Goal: Task Accomplishment & Management: Manage account settings

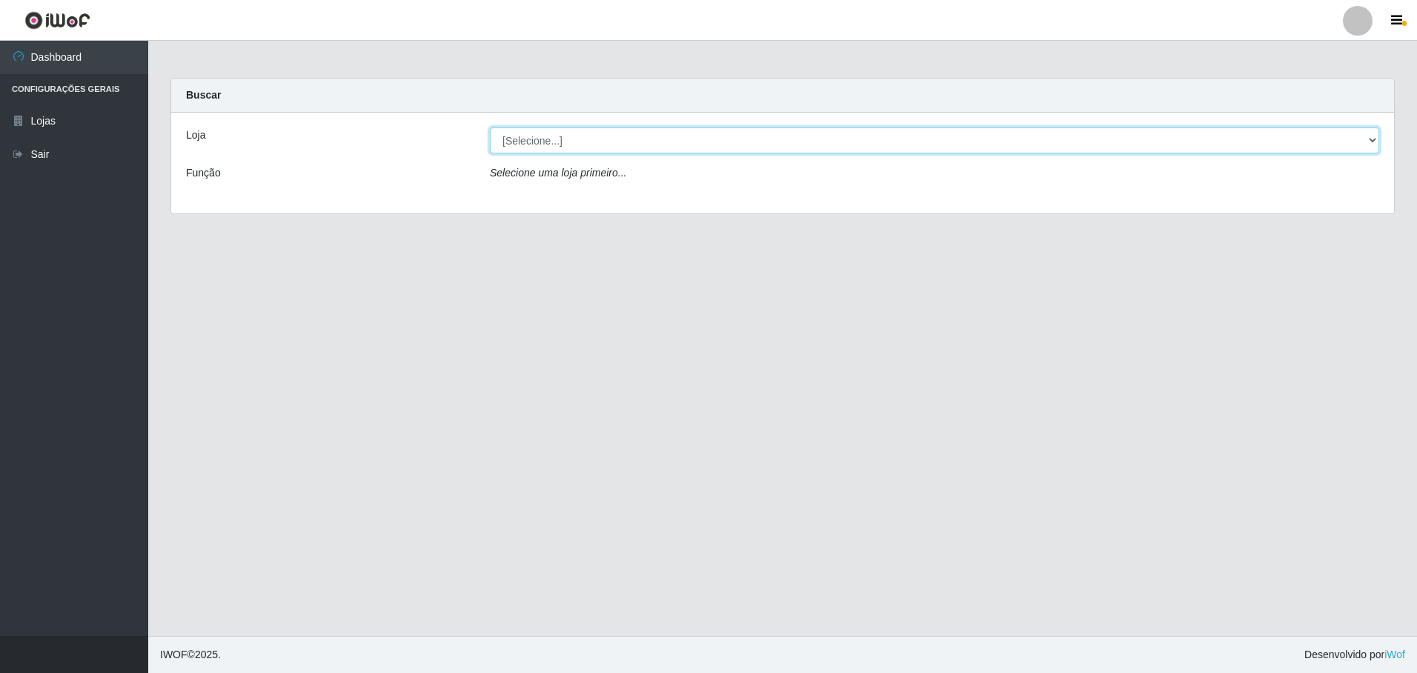
click at [543, 140] on select "[Selecione...] Extrabom - Loja 05 [GEOGRAPHIC_DATA]" at bounding box center [935, 141] width 890 height 26
select select "494"
click at [490, 128] on select "[Selecione...] Extrabom - Loja 05 [GEOGRAPHIC_DATA]" at bounding box center [935, 141] width 890 height 26
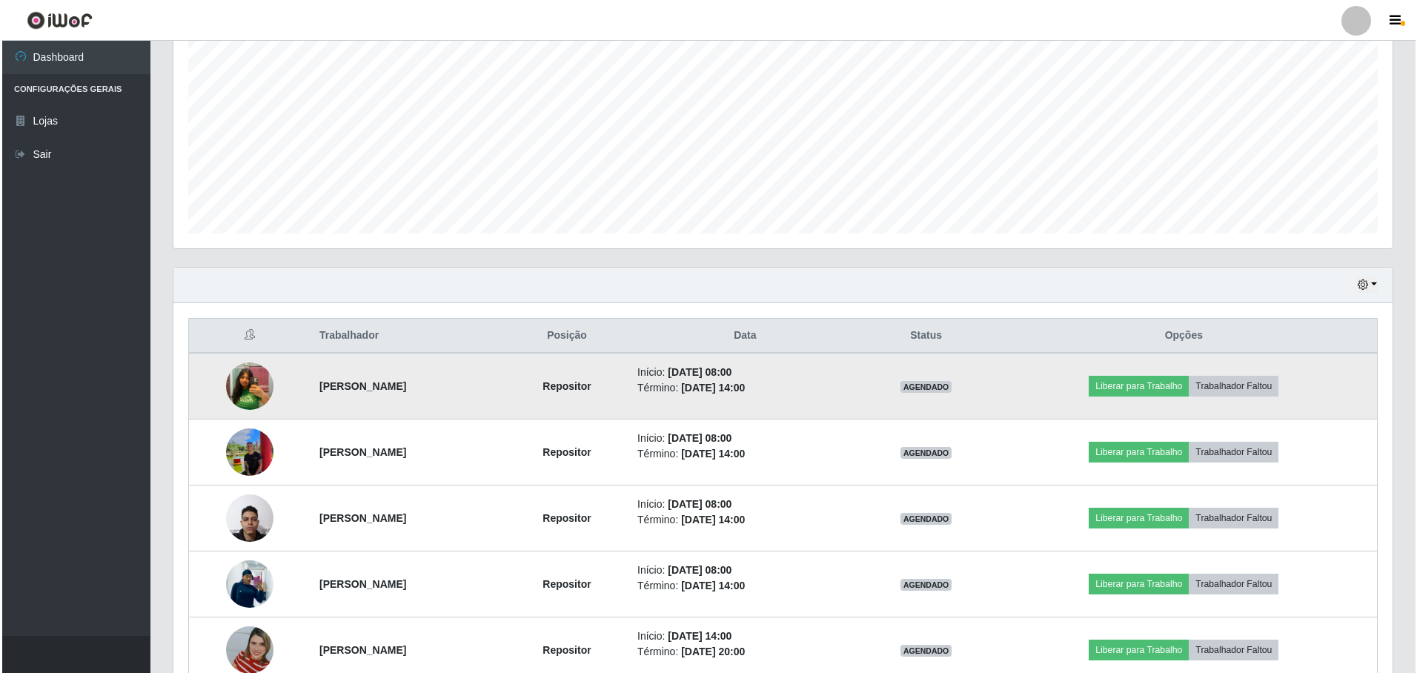
scroll to position [443, 0]
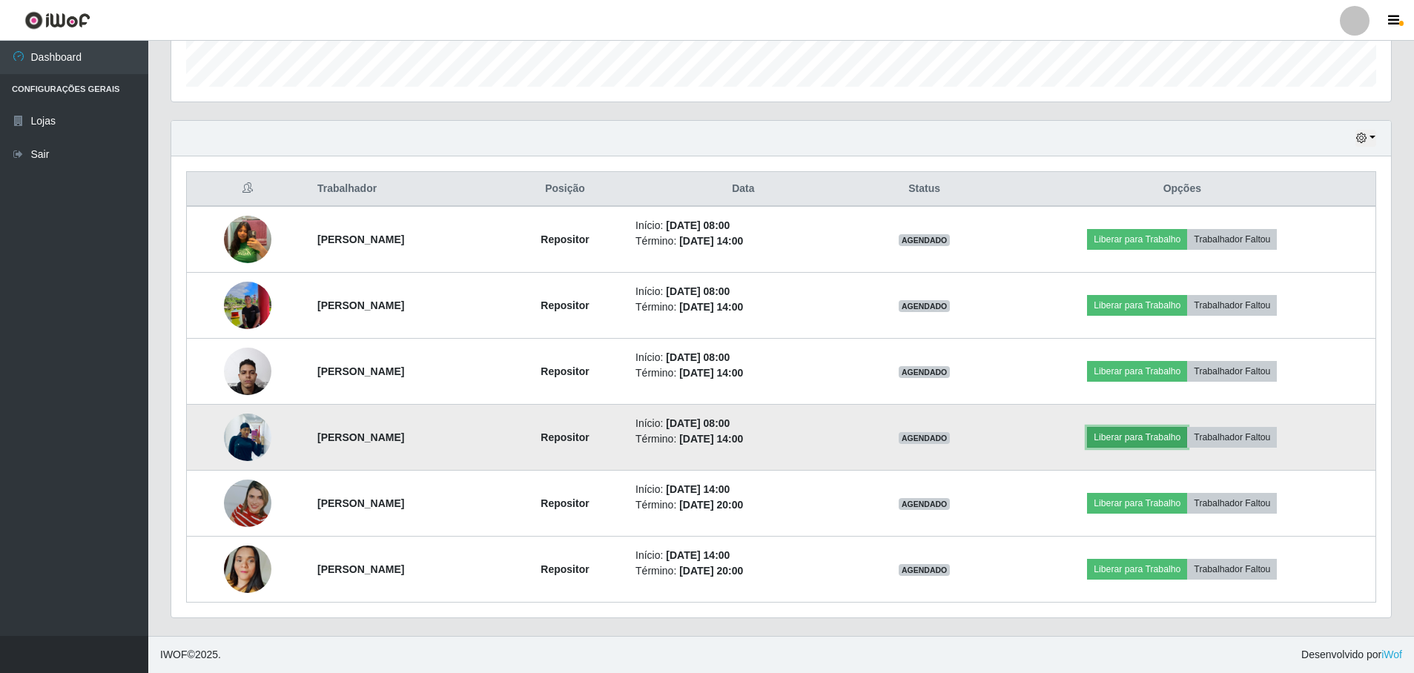
click at [1141, 434] on button "Liberar para Trabalho" at bounding box center [1137, 437] width 100 height 21
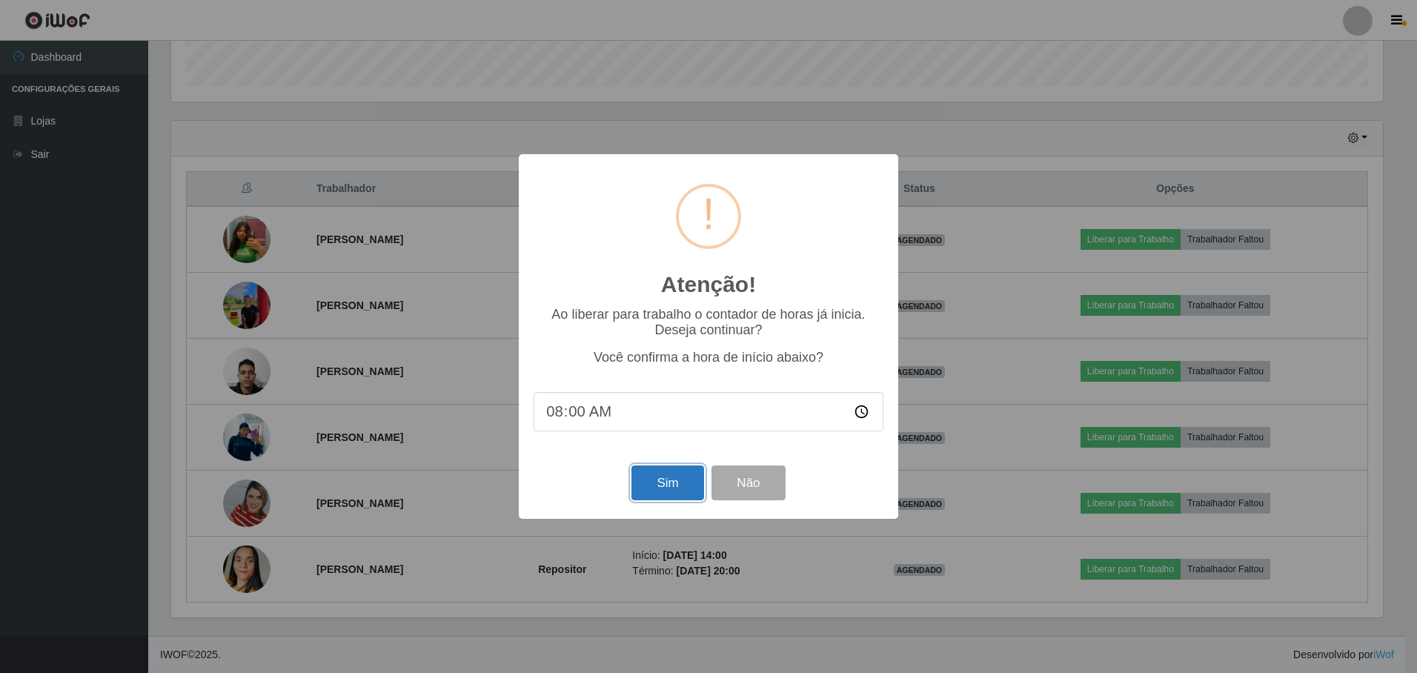
click at [661, 486] on button "Sim" at bounding box center [668, 483] width 72 height 35
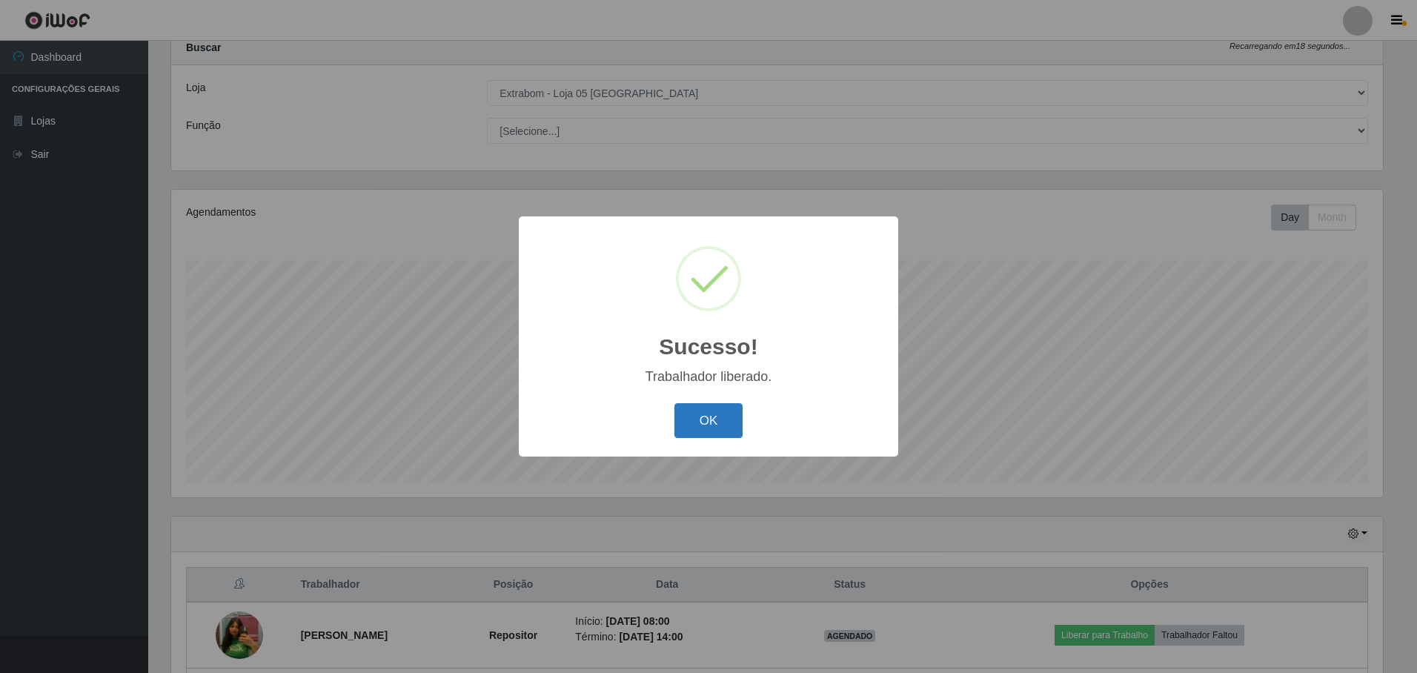
click at [693, 417] on button "OK" at bounding box center [709, 420] width 69 height 35
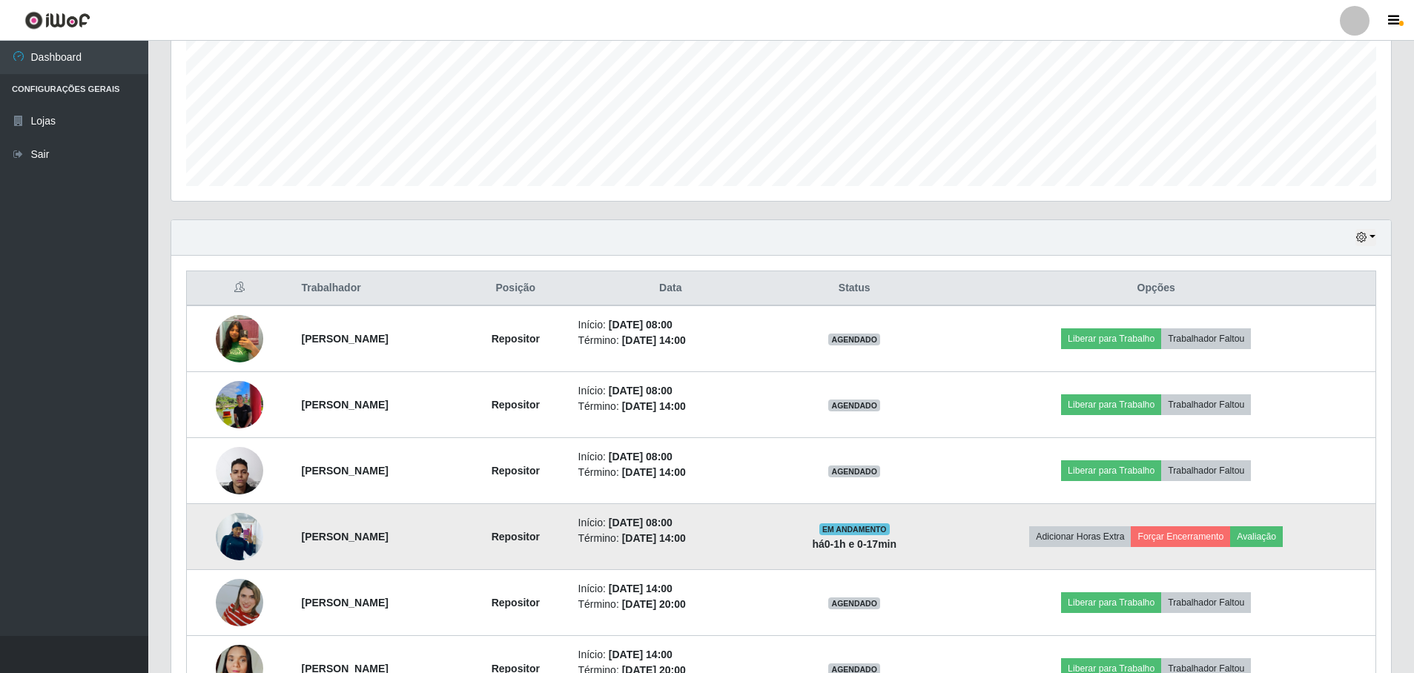
scroll to position [418, 0]
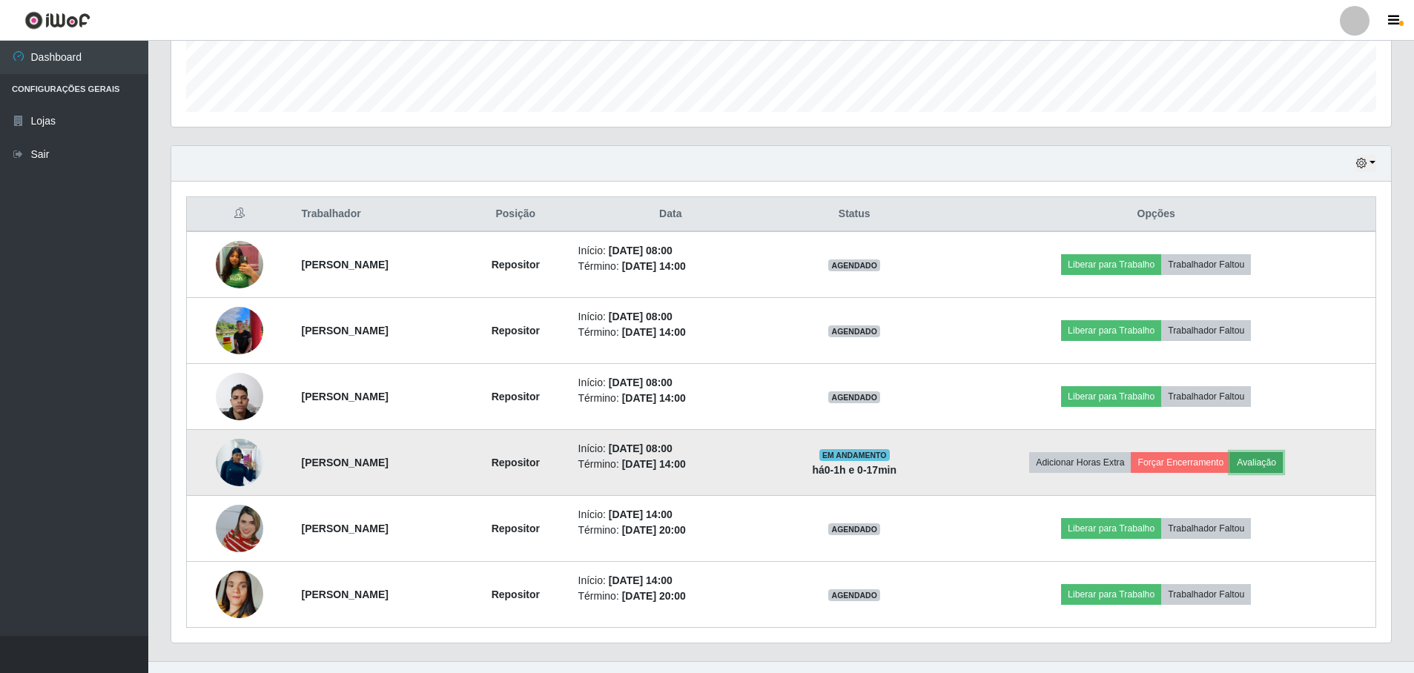
click at [1283, 456] on button "Avaliação" at bounding box center [1256, 462] width 53 height 21
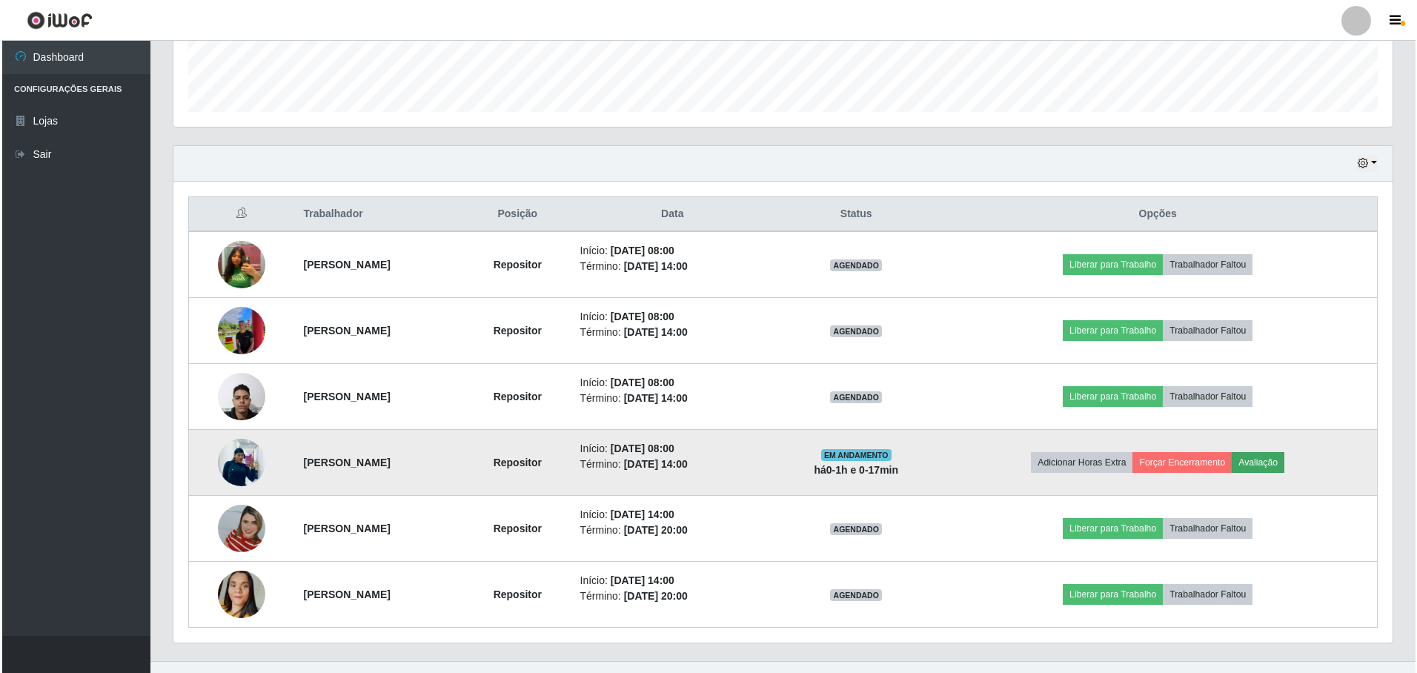
scroll to position [308, 1212]
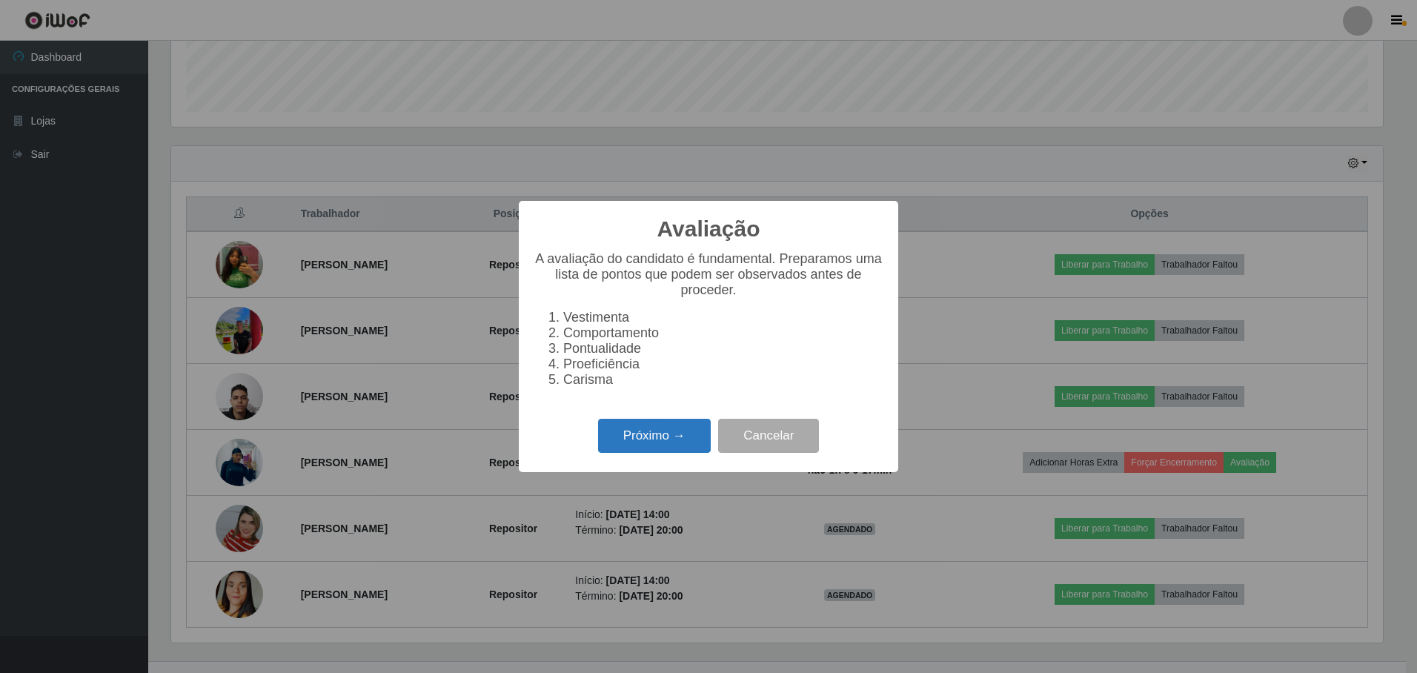
click at [630, 446] on button "Próximo →" at bounding box center [654, 436] width 113 height 35
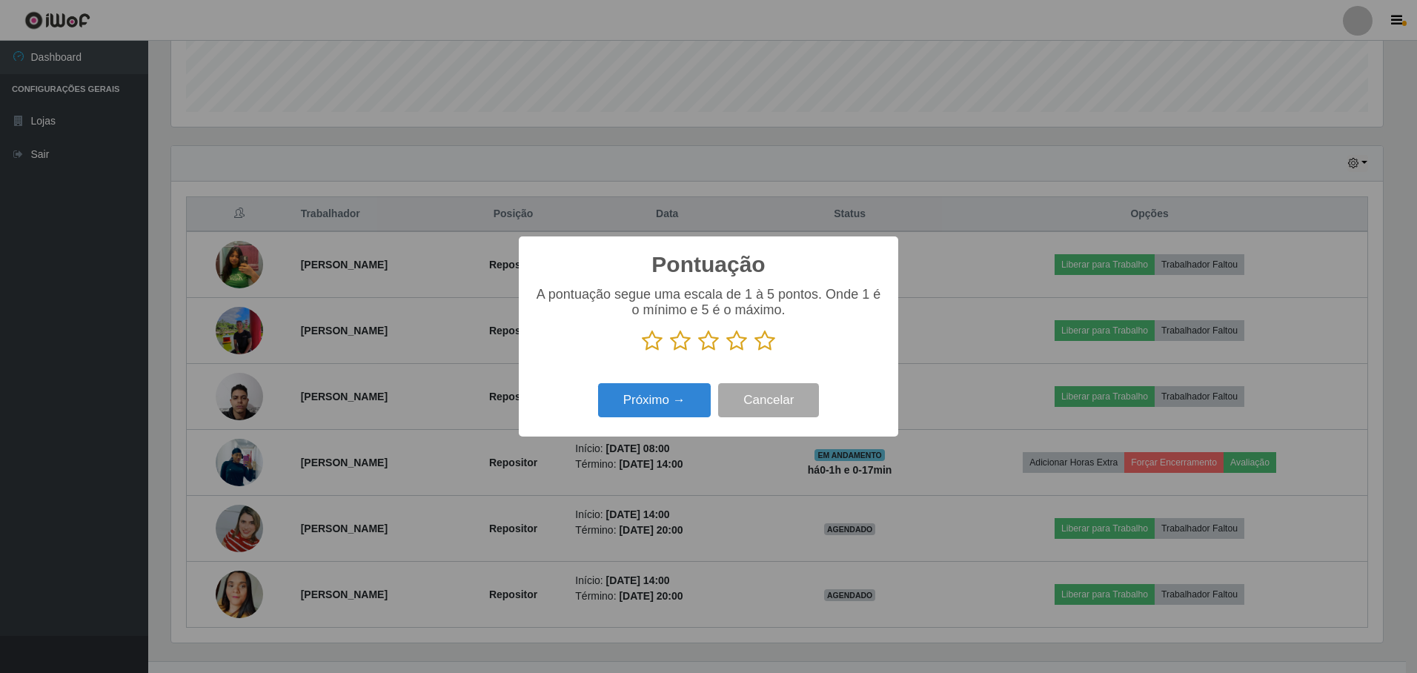
drag, startPoint x: 764, startPoint y: 337, endPoint x: 727, endPoint y: 371, distance: 50.4
click at [764, 340] on icon at bounding box center [765, 341] width 21 height 22
click at [755, 352] on input "radio" at bounding box center [755, 352] width 0 height 0
click at [684, 404] on button "Próximo →" at bounding box center [654, 400] width 113 height 35
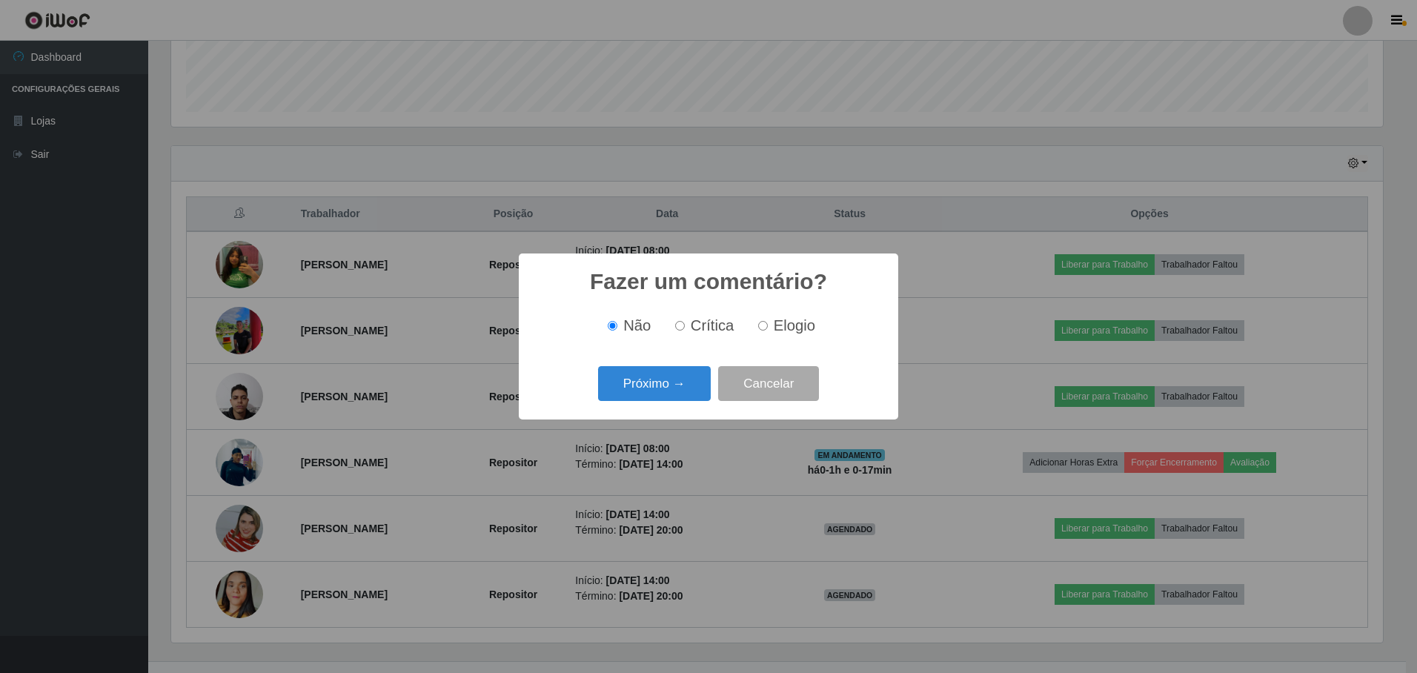
click at [768, 325] on label "Elogio" at bounding box center [783, 325] width 63 height 17
click at [768, 325] on input "Elogio" at bounding box center [763, 326] width 10 height 10
radio input "true"
click at [700, 377] on button "Próximo →" at bounding box center [654, 383] width 113 height 35
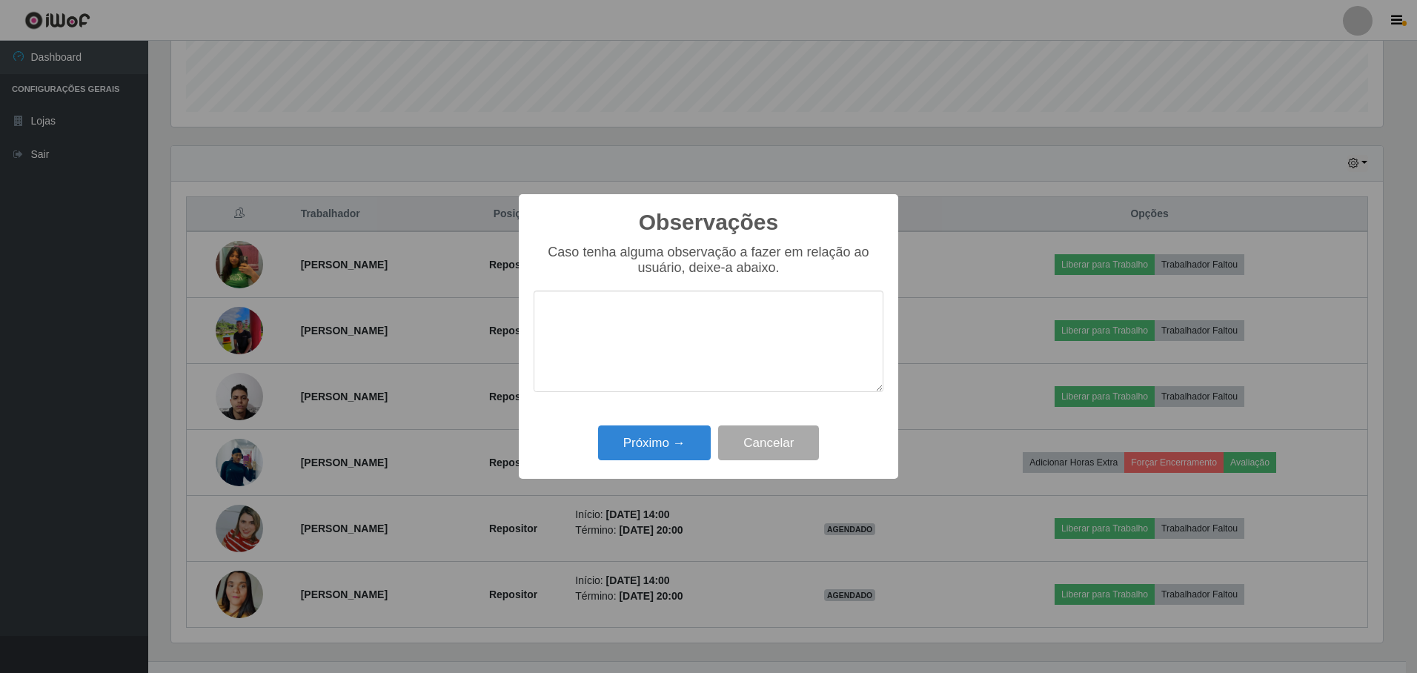
drag, startPoint x: 661, startPoint y: 341, endPoint x: 648, endPoint y: 357, distance: 20.6
click at [661, 340] on textarea at bounding box center [709, 342] width 350 height 102
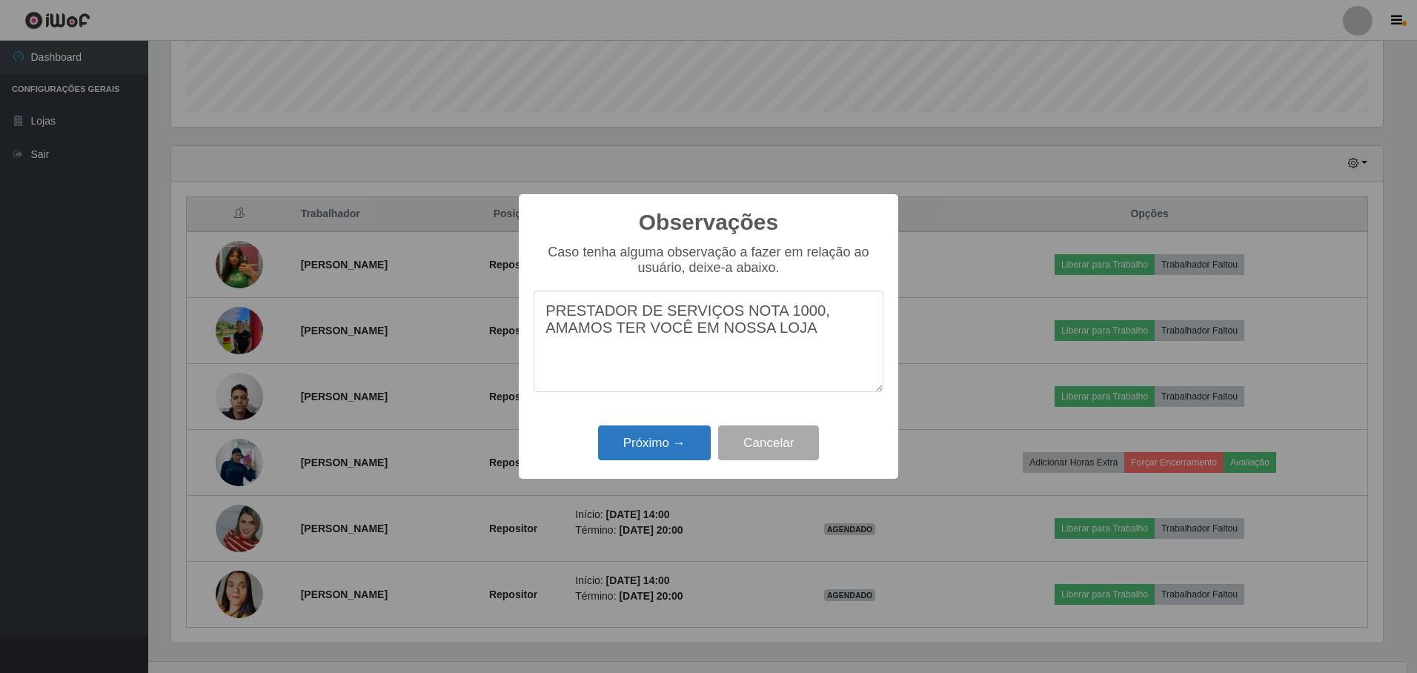
type textarea "PRESTADOR DE SERVIÇOS NOTA 1000, AMAMOS TER VOCÊ EM NOSSA LOJA"
click at [638, 449] on button "Próximo →" at bounding box center [654, 443] width 113 height 35
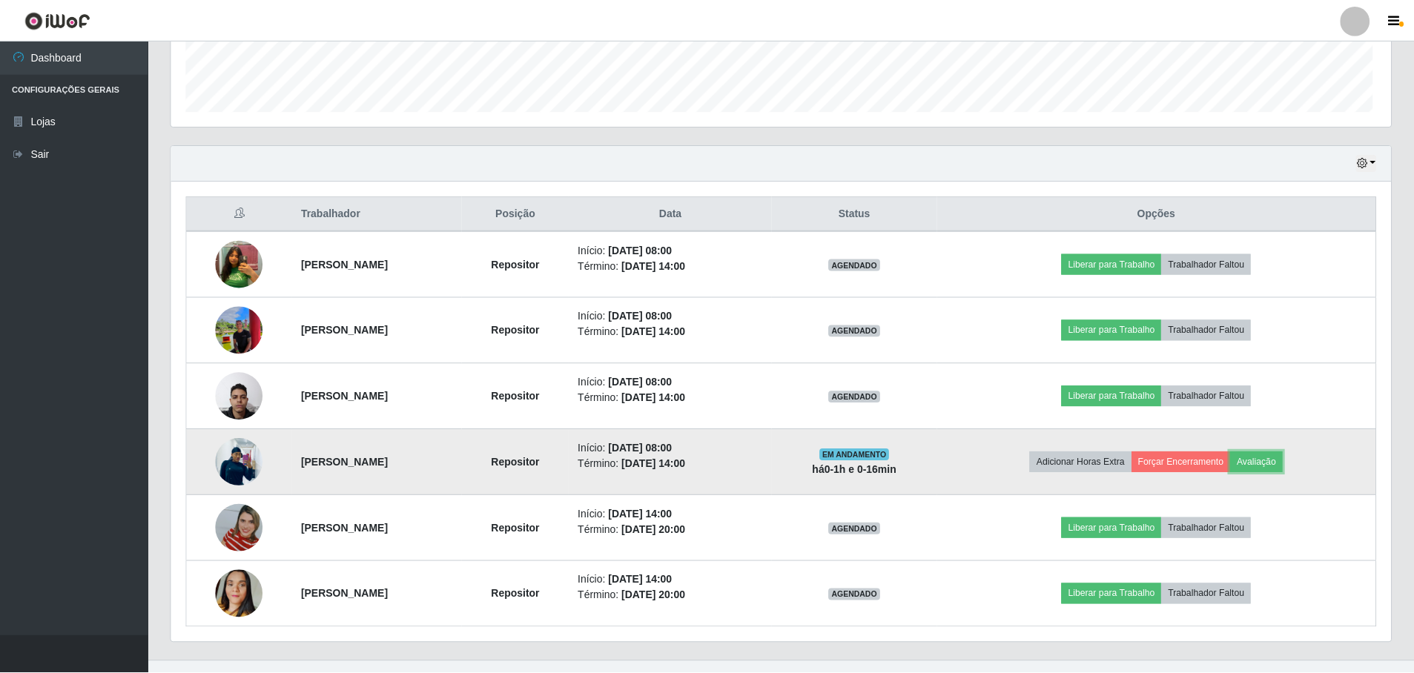
scroll to position [308, 1220]
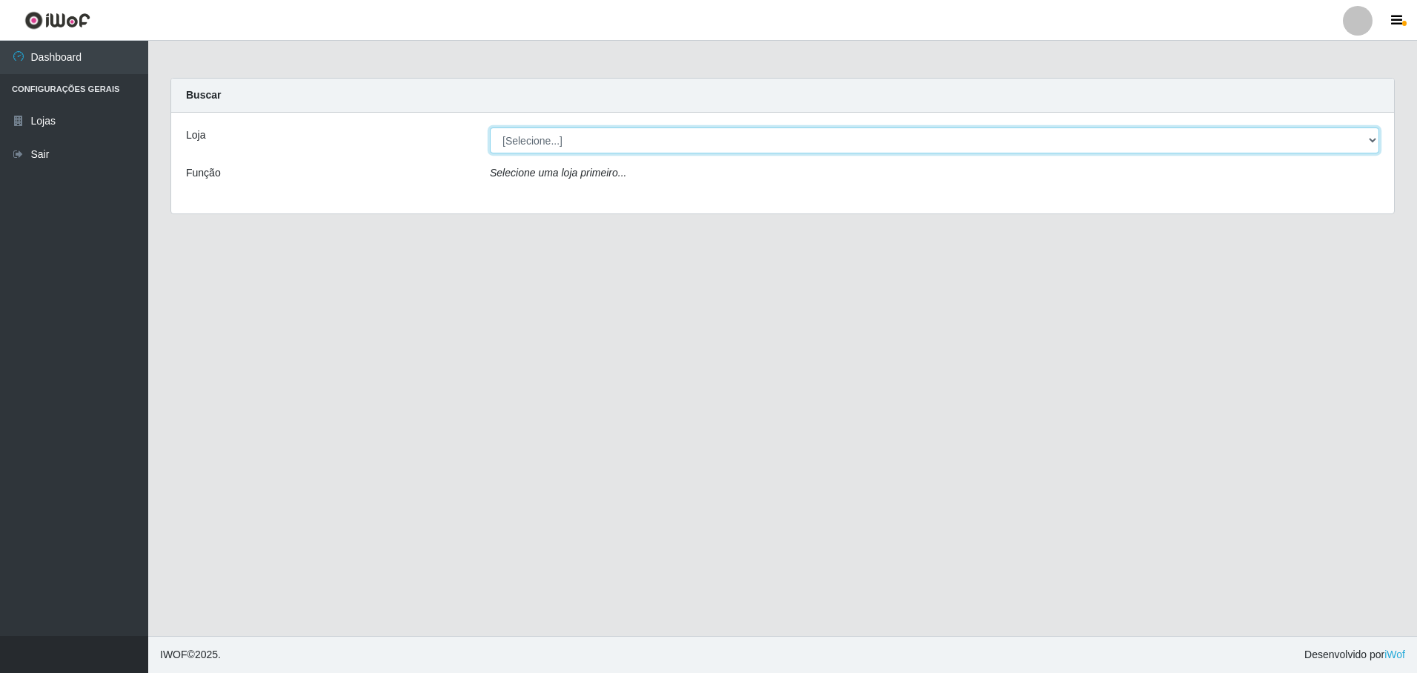
click at [565, 148] on select "[Selecione...] Extrabom - Loja 05 [GEOGRAPHIC_DATA]" at bounding box center [935, 141] width 890 height 26
select select "494"
click at [490, 128] on select "[Selecione...] Extrabom - Loja 05 [GEOGRAPHIC_DATA]" at bounding box center [935, 141] width 890 height 26
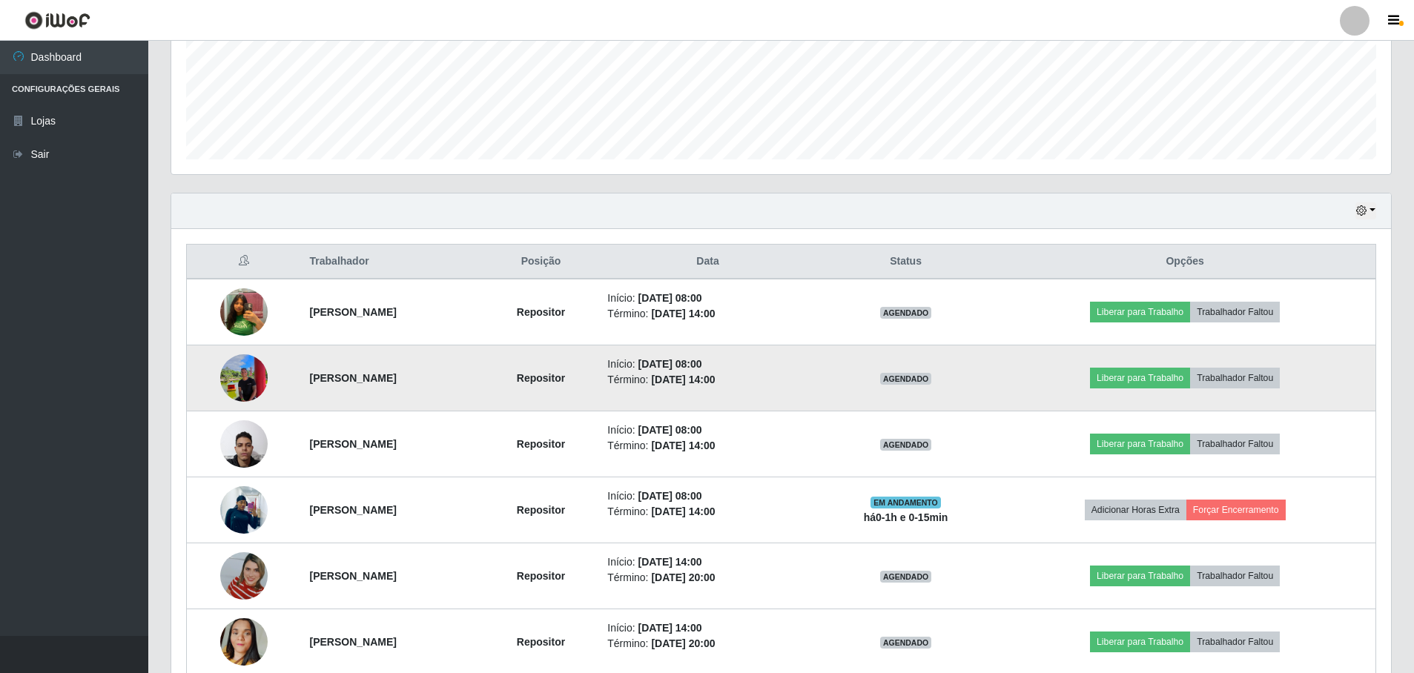
scroll to position [443, 0]
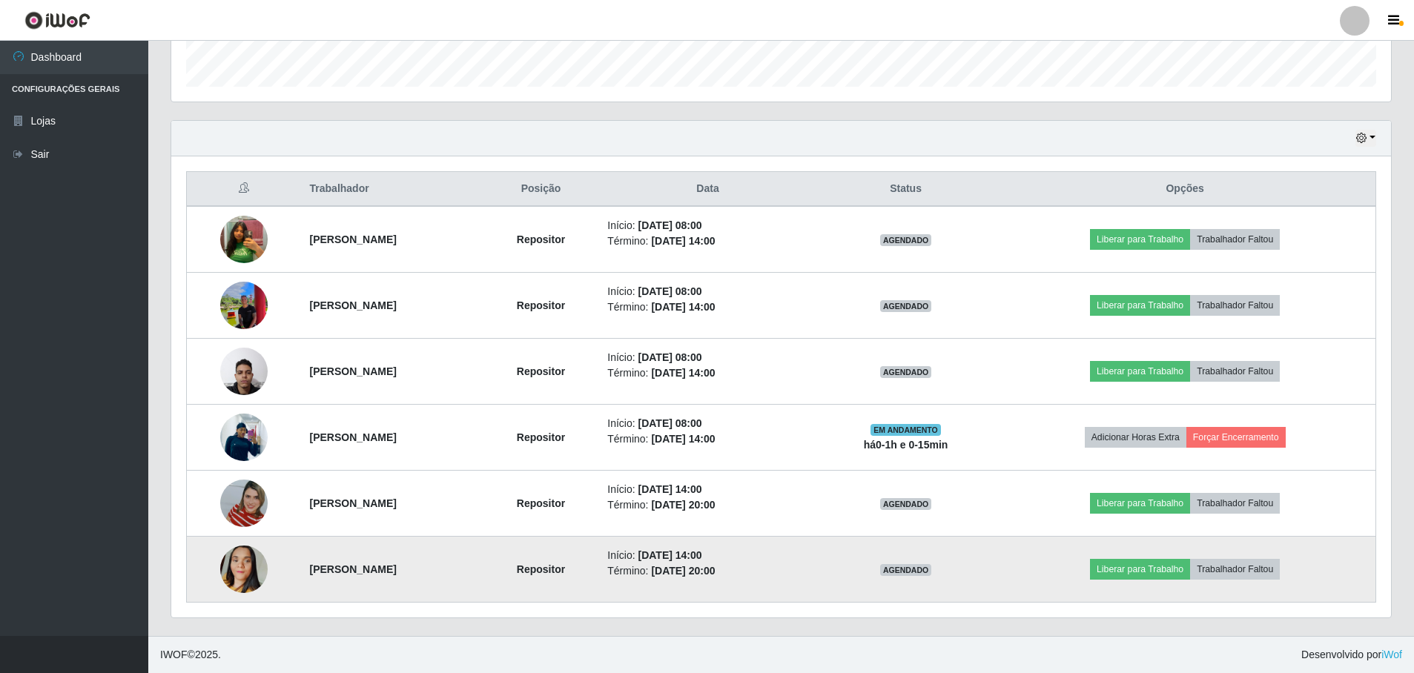
click at [232, 570] on img at bounding box center [243, 569] width 47 height 85
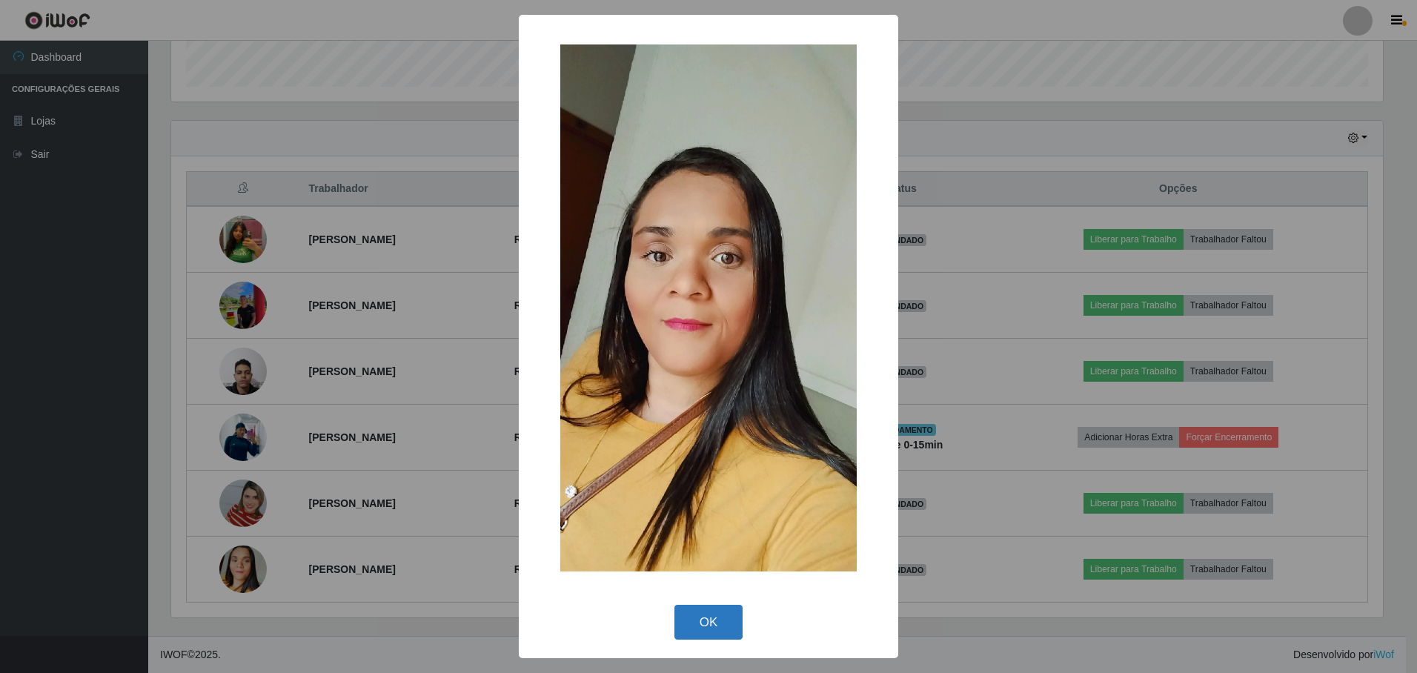
click at [694, 611] on button "OK" at bounding box center [709, 622] width 69 height 35
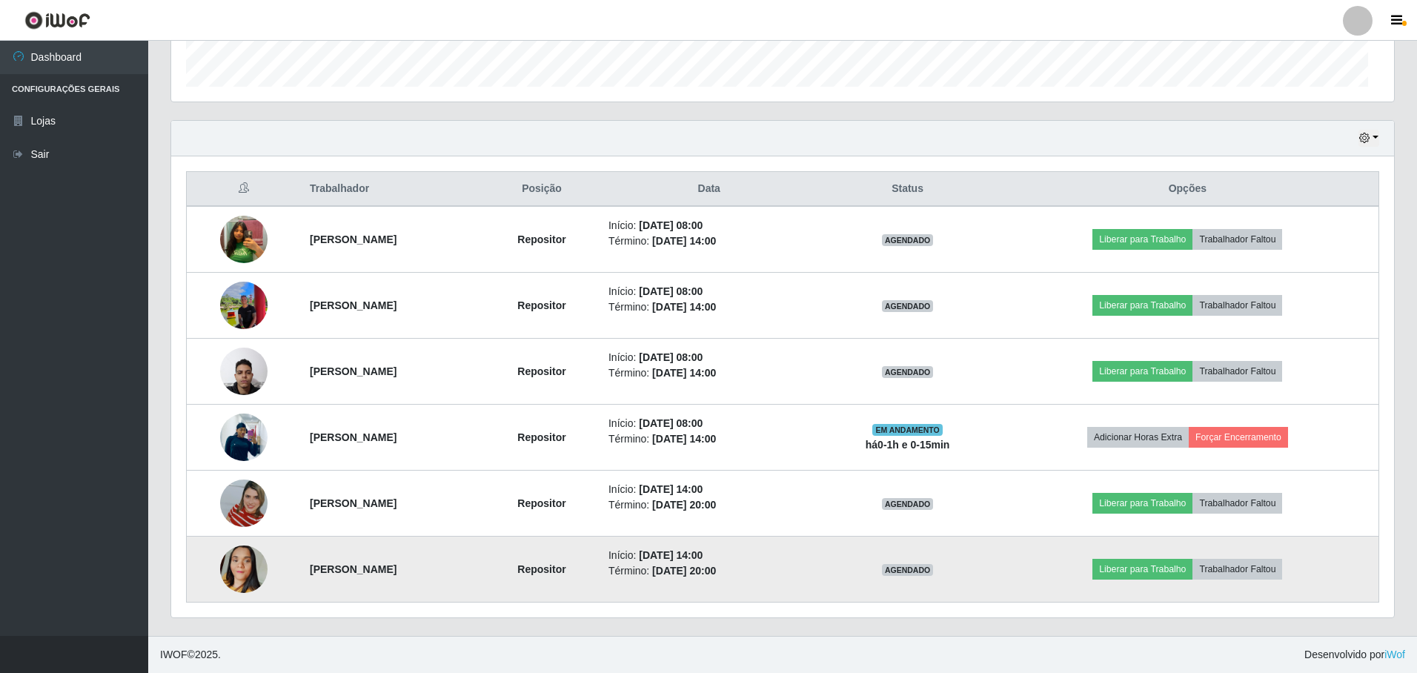
scroll to position [308, 1220]
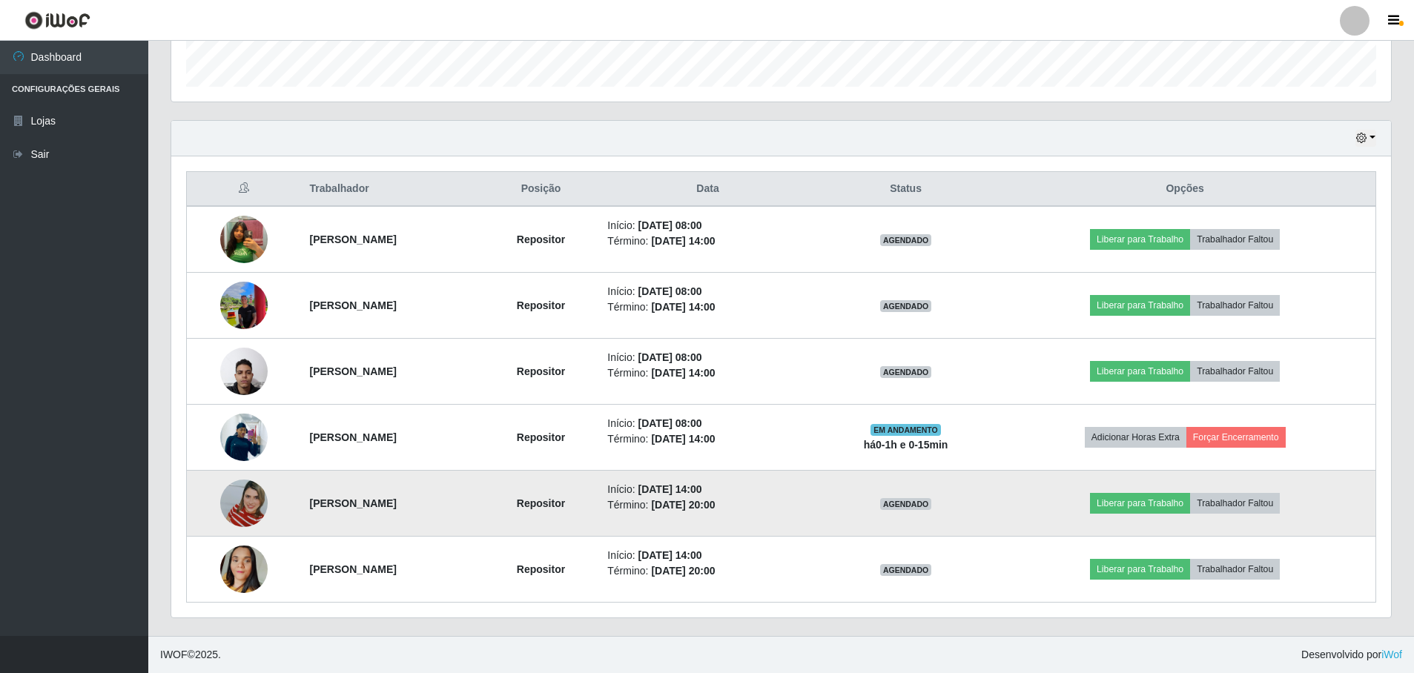
click at [241, 503] on img at bounding box center [243, 503] width 47 height 85
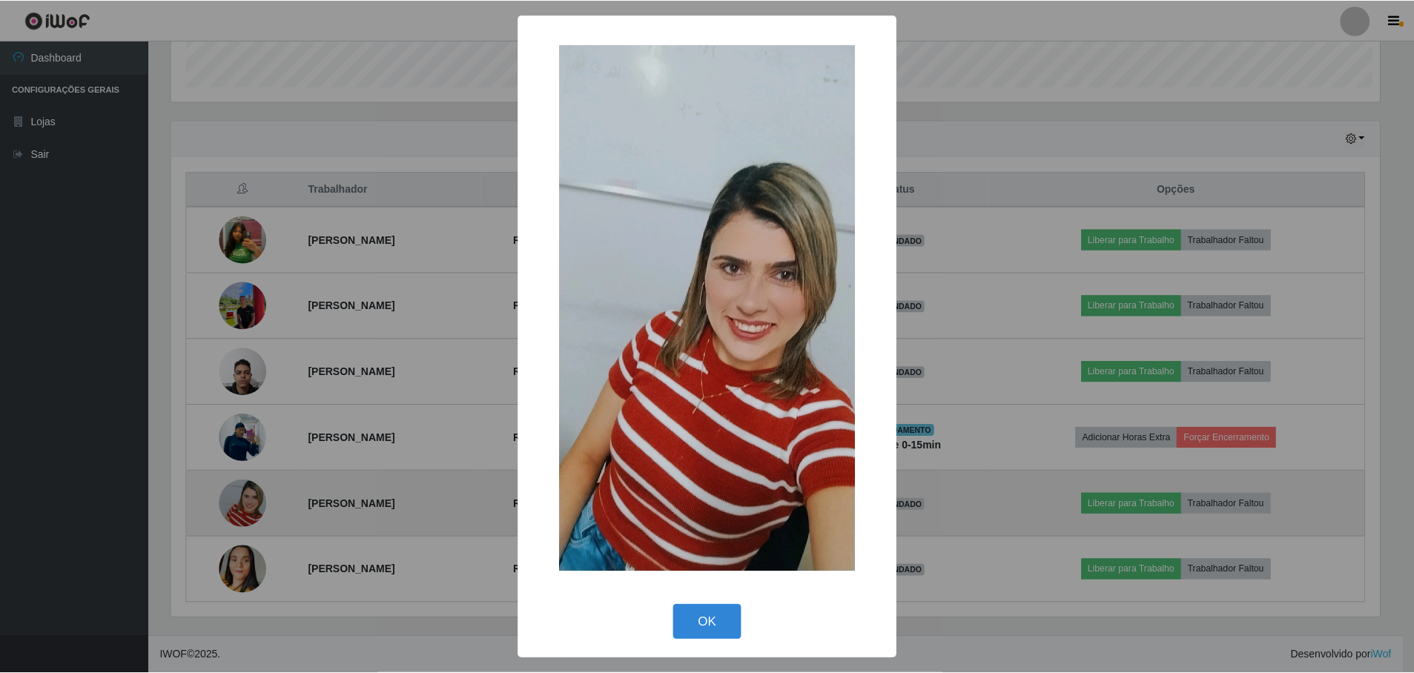
scroll to position [308, 1212]
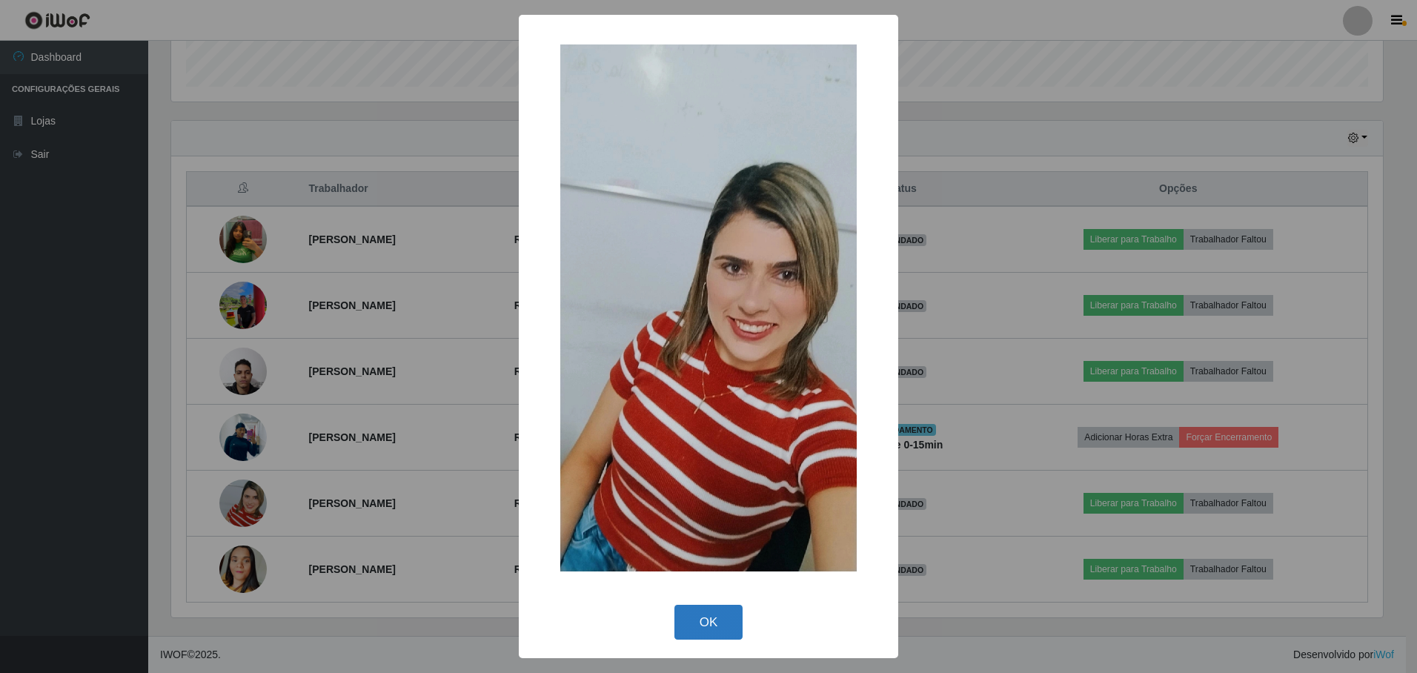
click at [706, 627] on button "OK" at bounding box center [709, 622] width 69 height 35
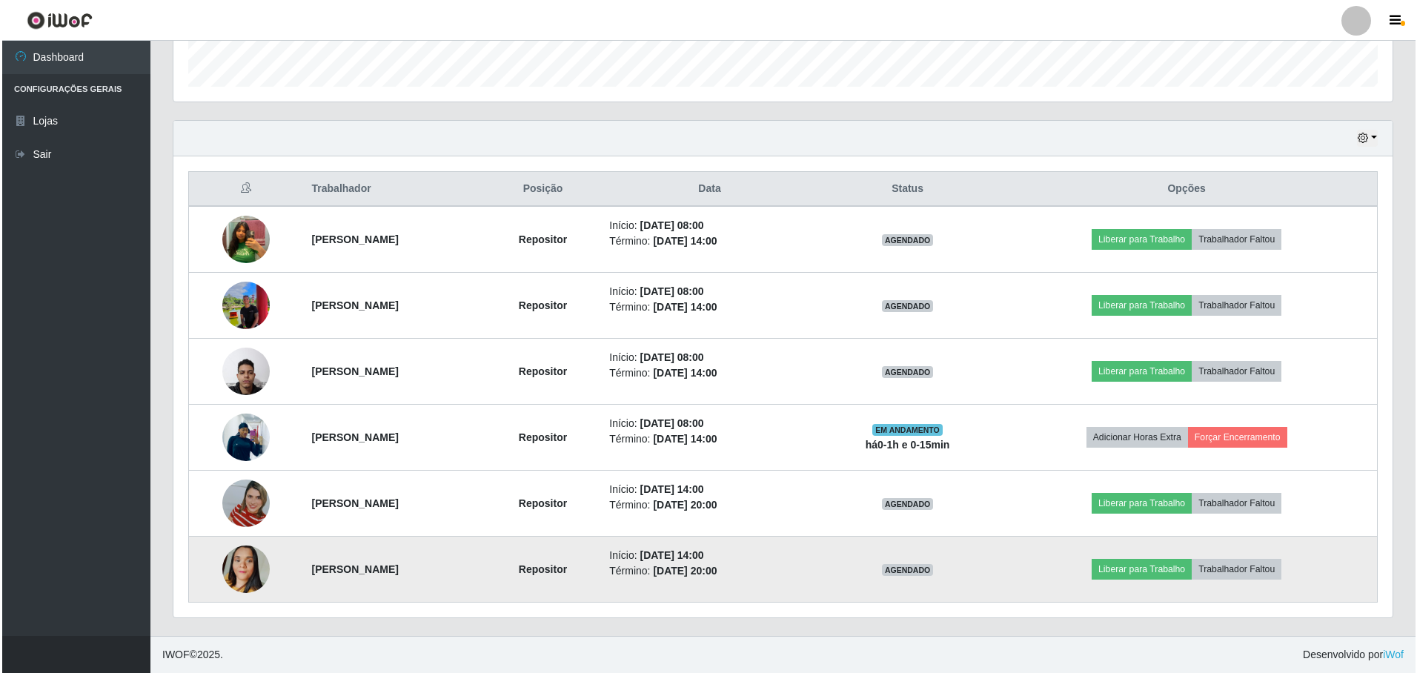
scroll to position [308, 1220]
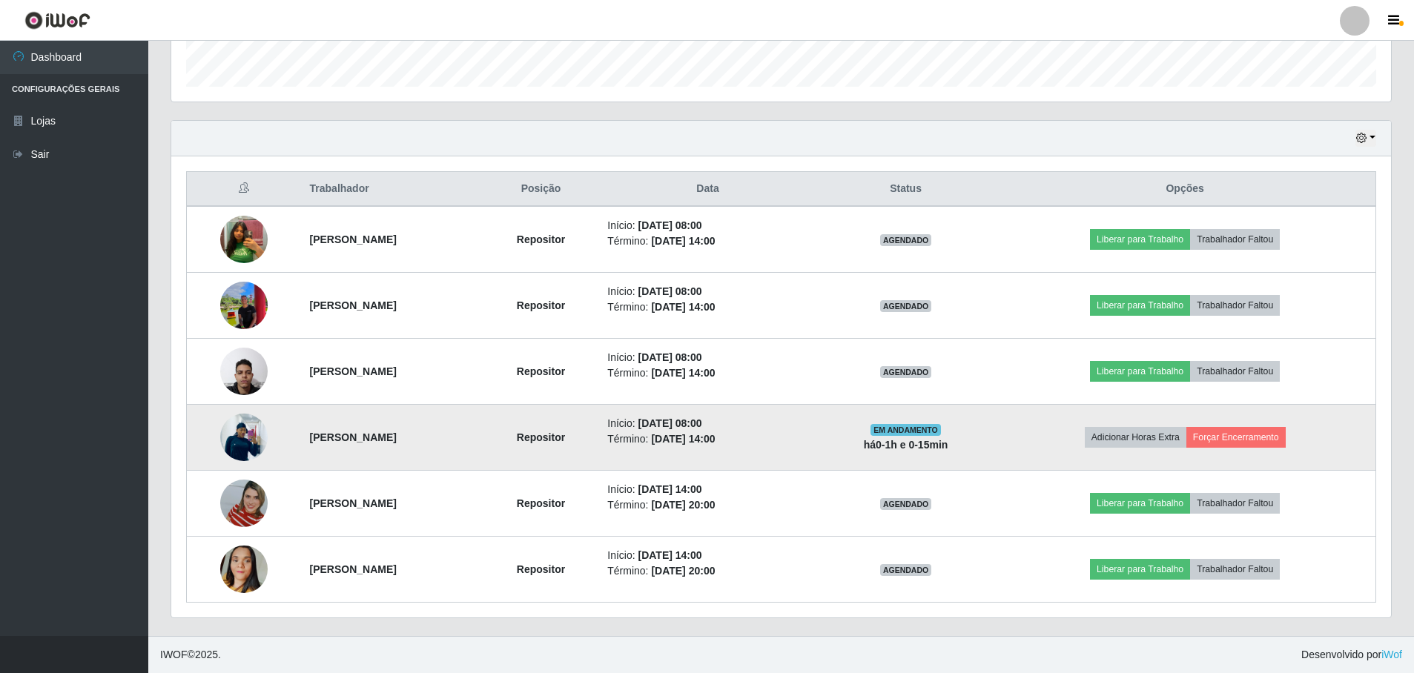
click at [244, 437] on img at bounding box center [243, 437] width 47 height 63
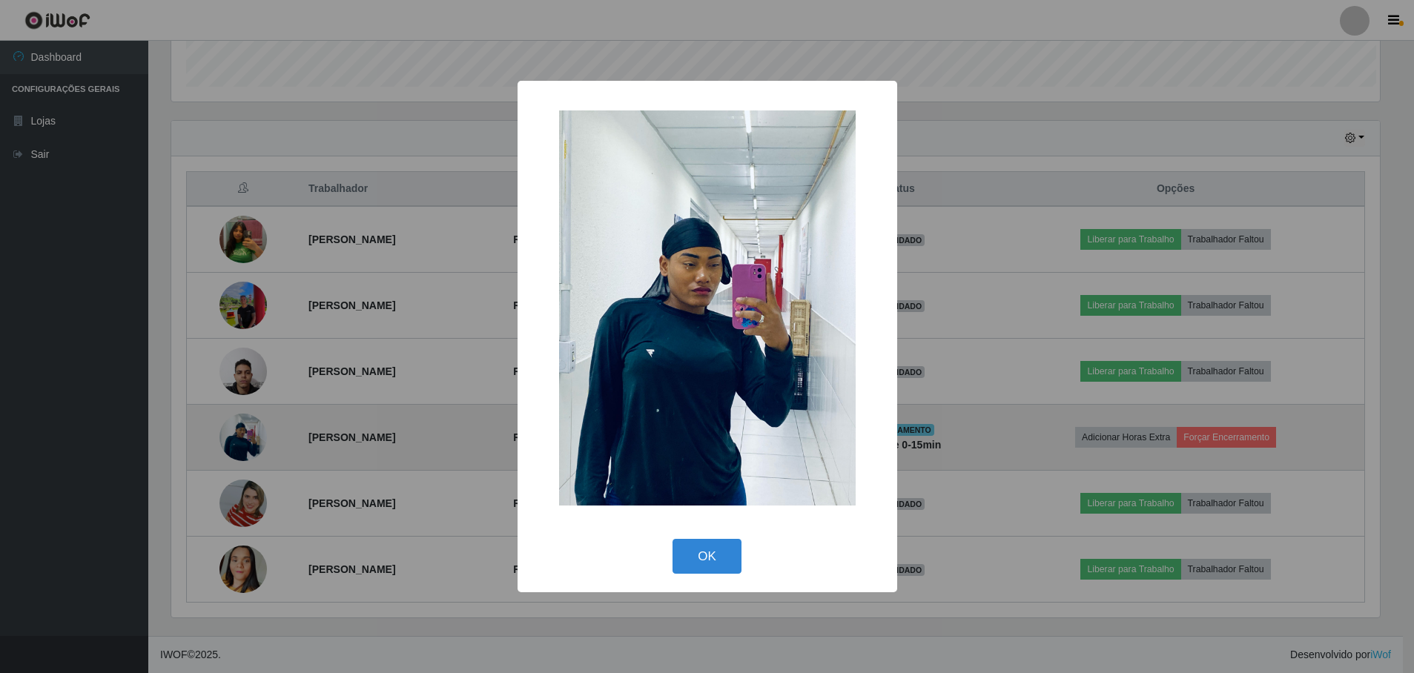
scroll to position [308, 1212]
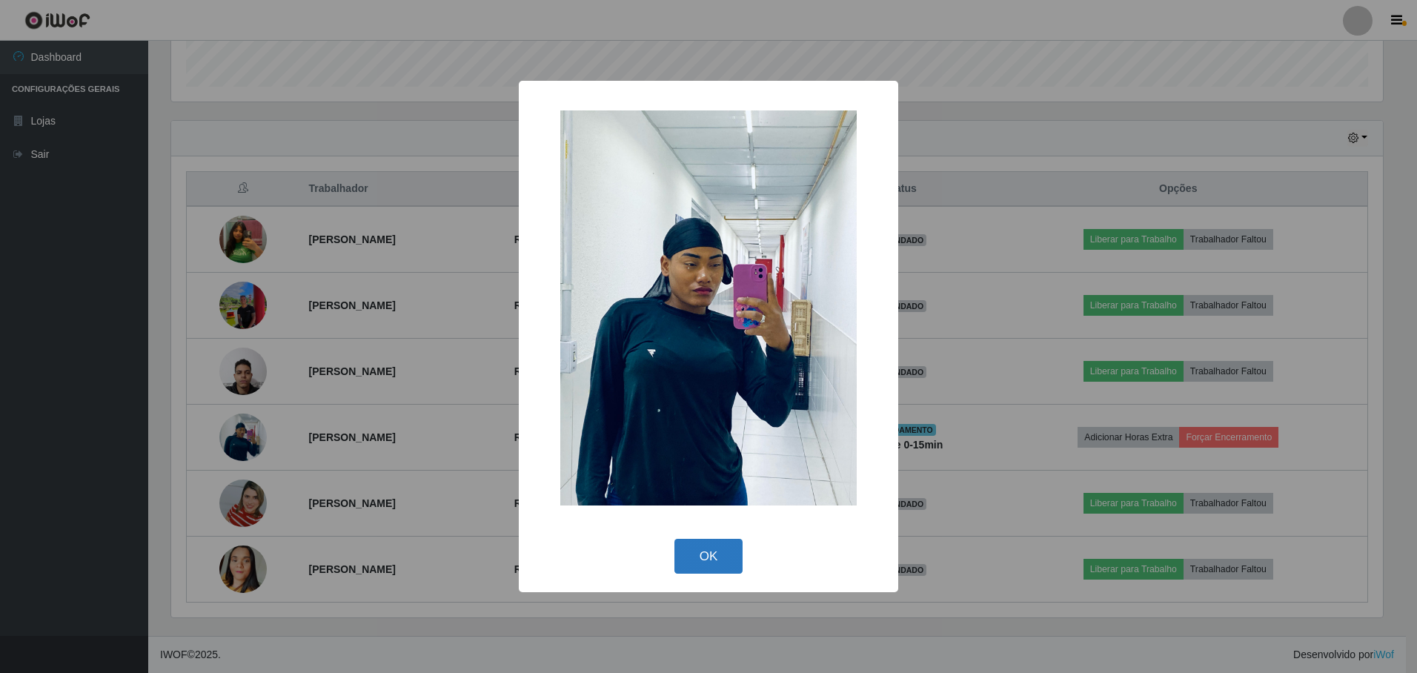
click at [713, 558] on button "OK" at bounding box center [709, 556] width 69 height 35
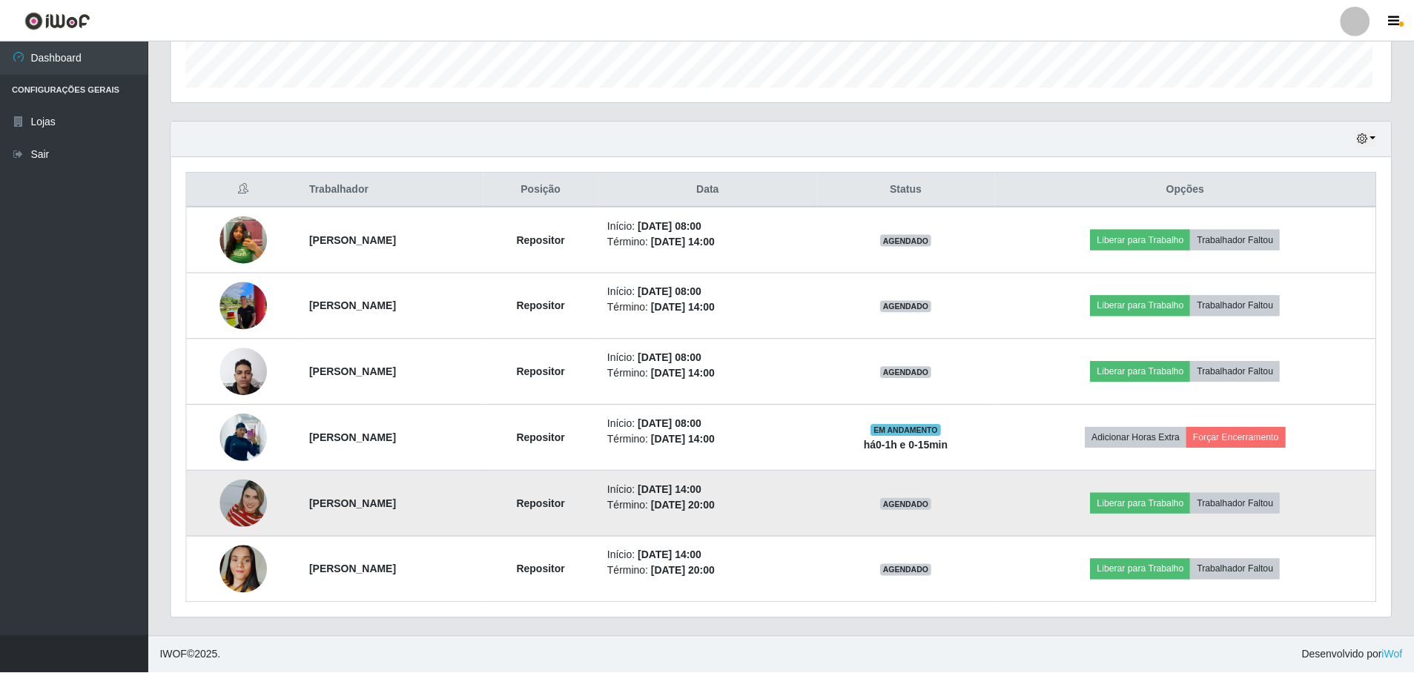
scroll to position [308, 1220]
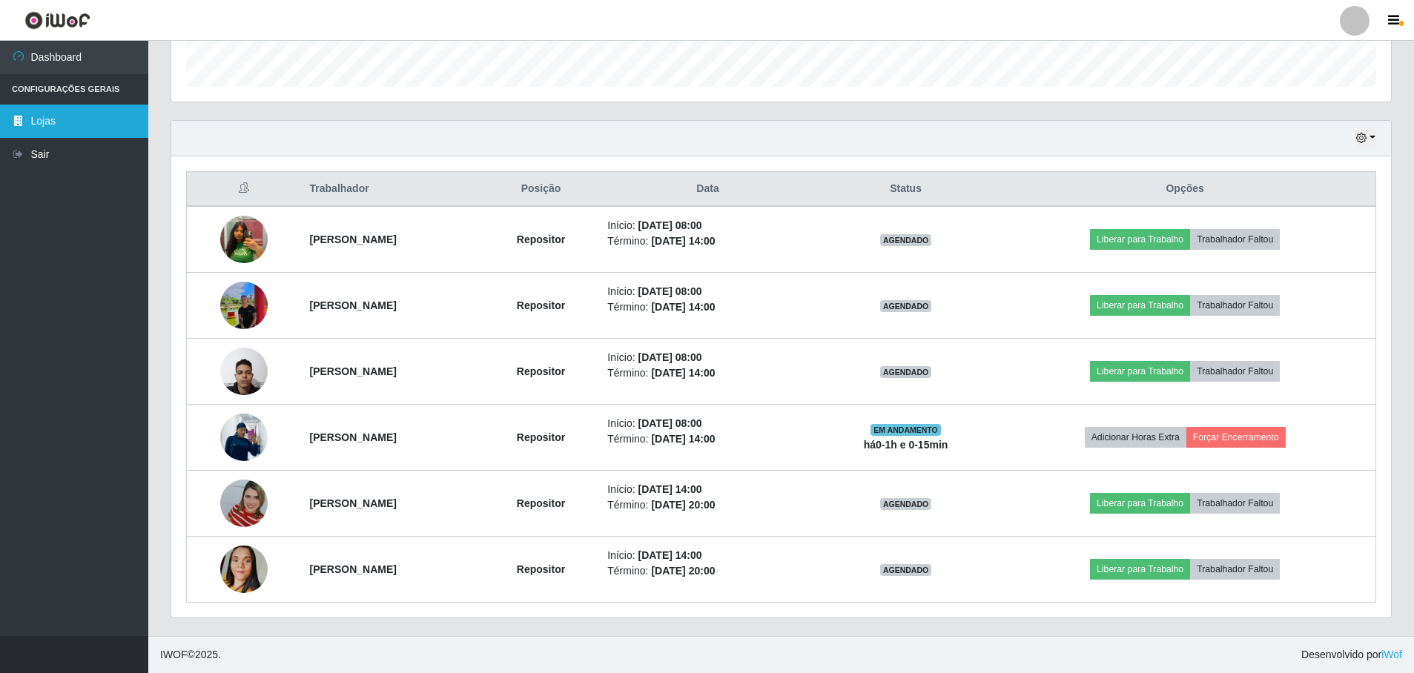
click at [66, 125] on link "Lojas" at bounding box center [74, 121] width 148 height 33
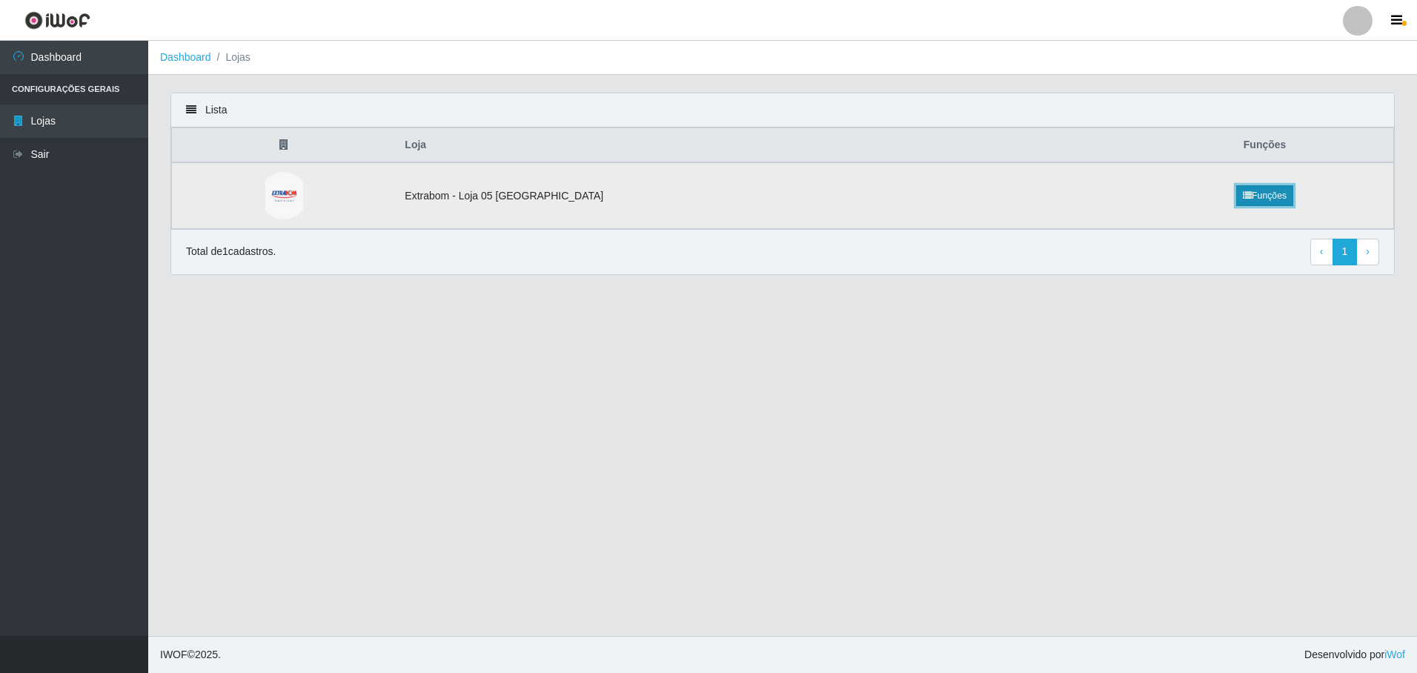
click at [1245, 195] on link "Funções" at bounding box center [1265, 195] width 57 height 21
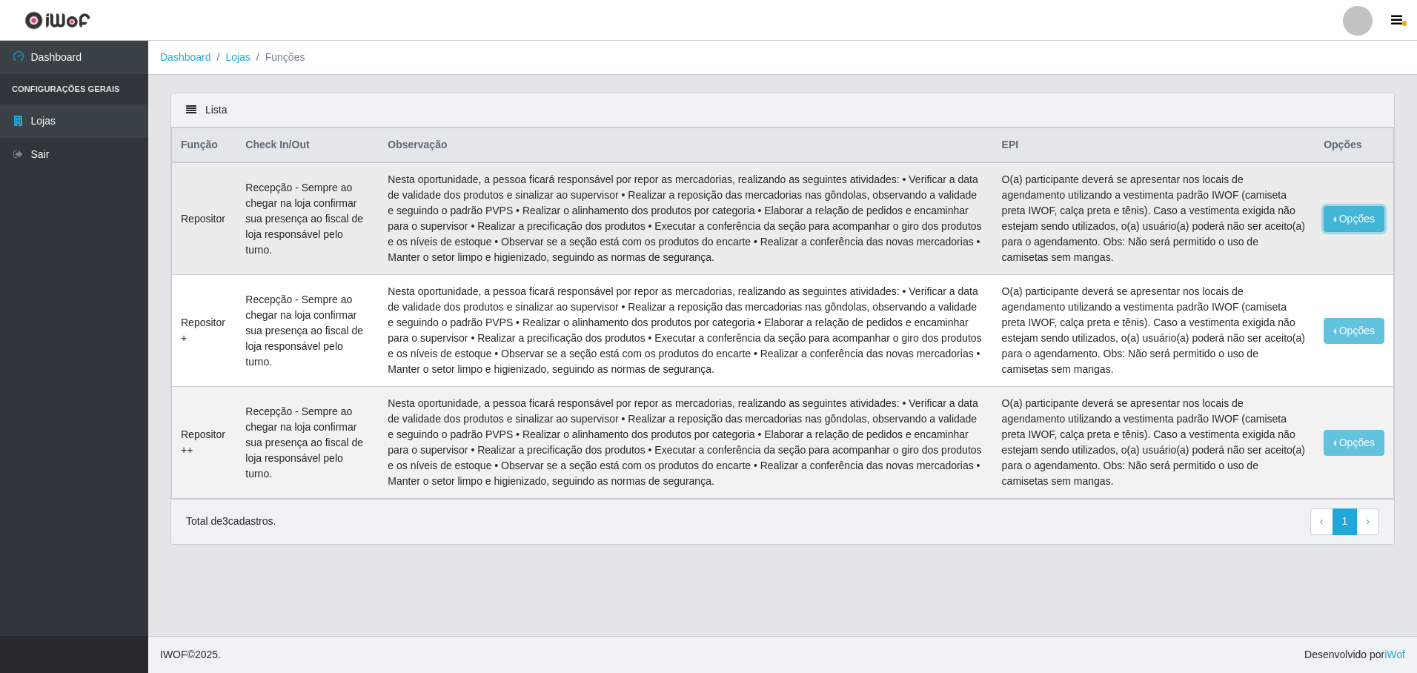
click at [1346, 216] on button "Opções" at bounding box center [1354, 219] width 61 height 26
click at [1280, 216] on button "Editar" at bounding box center [1263, 222] width 117 height 30
click at [1346, 221] on button "Opções" at bounding box center [1354, 219] width 61 height 26
click at [1292, 219] on button "Editar" at bounding box center [1263, 222] width 117 height 30
click at [1341, 143] on th "Opções" at bounding box center [1354, 145] width 79 height 35
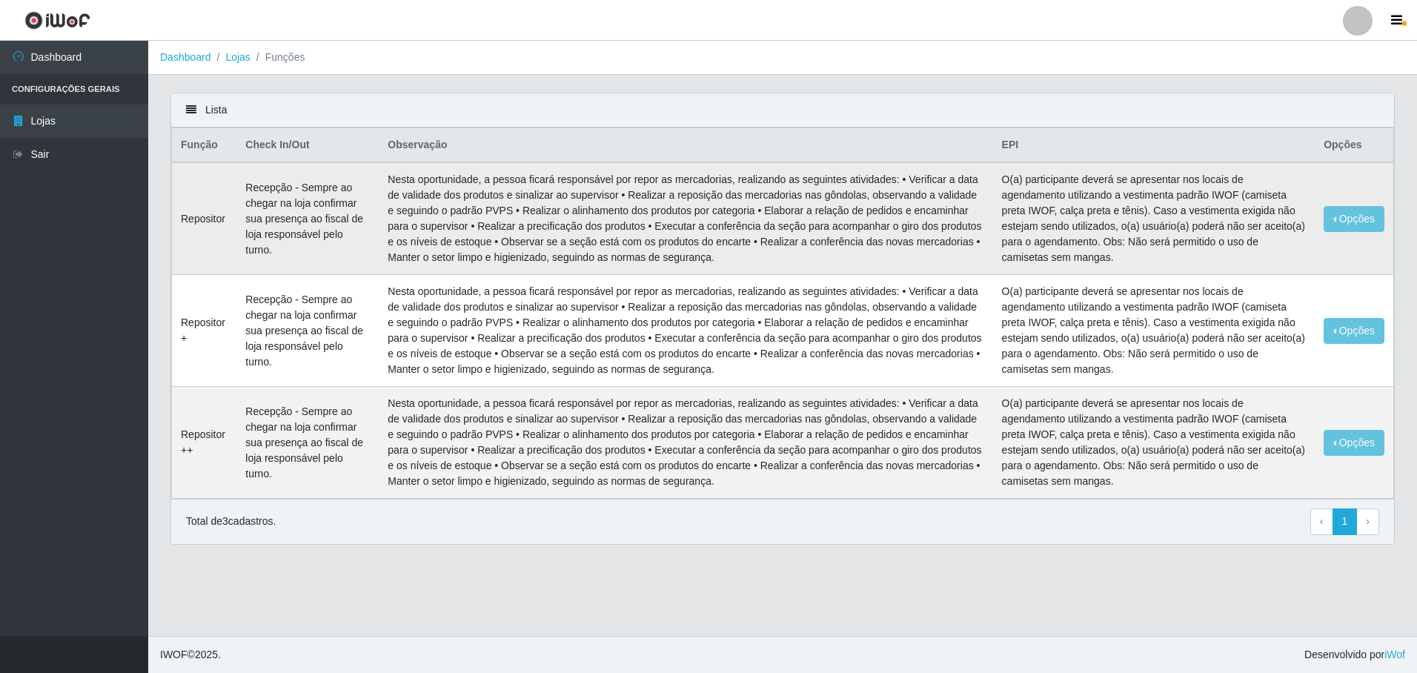
click at [1341, 143] on th "Opções" at bounding box center [1354, 145] width 79 height 35
click at [1122, 140] on th "EPI" at bounding box center [1154, 145] width 322 height 35
drag, startPoint x: 1122, startPoint y: 140, endPoint x: 1069, endPoint y: 145, distance: 52.9
click at [1121, 142] on th "EPI" at bounding box center [1154, 145] width 322 height 35
click at [74, 48] on link "Dashboard" at bounding box center [74, 57] width 148 height 33
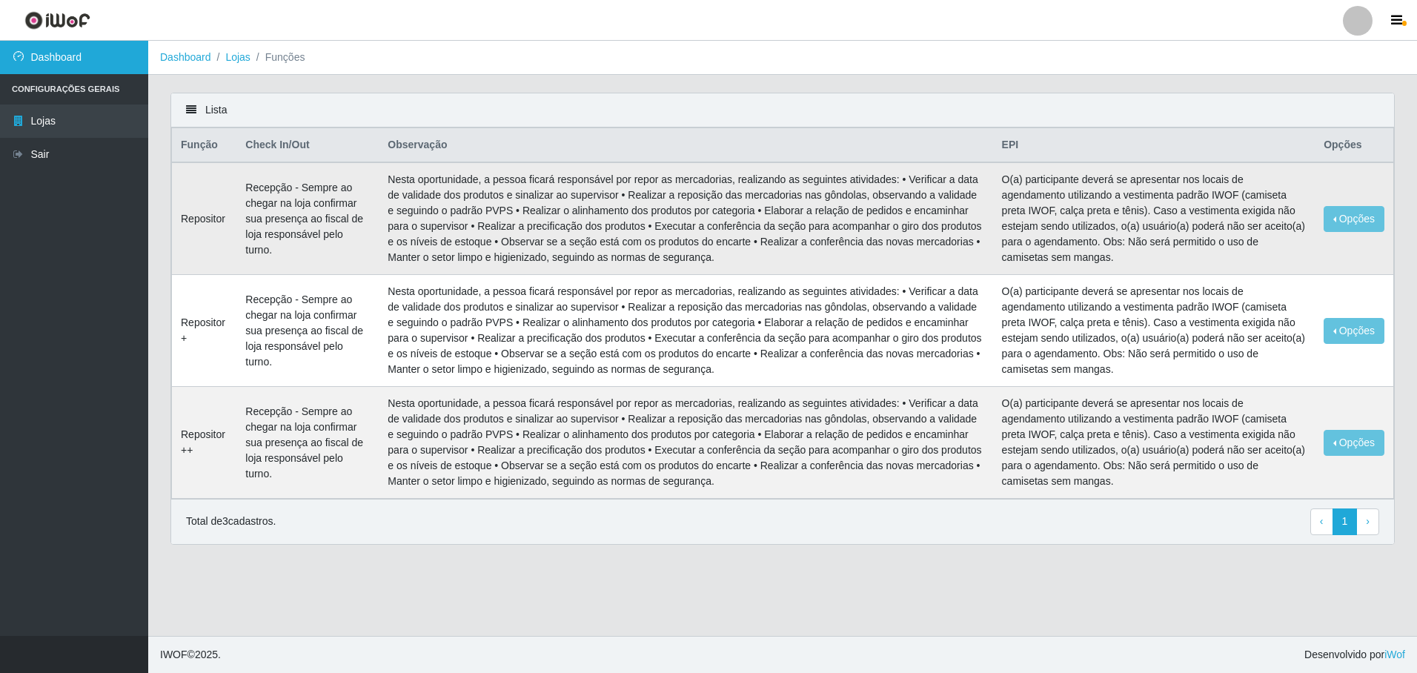
click at [74, 48] on link "Dashboard" at bounding box center [74, 57] width 148 height 33
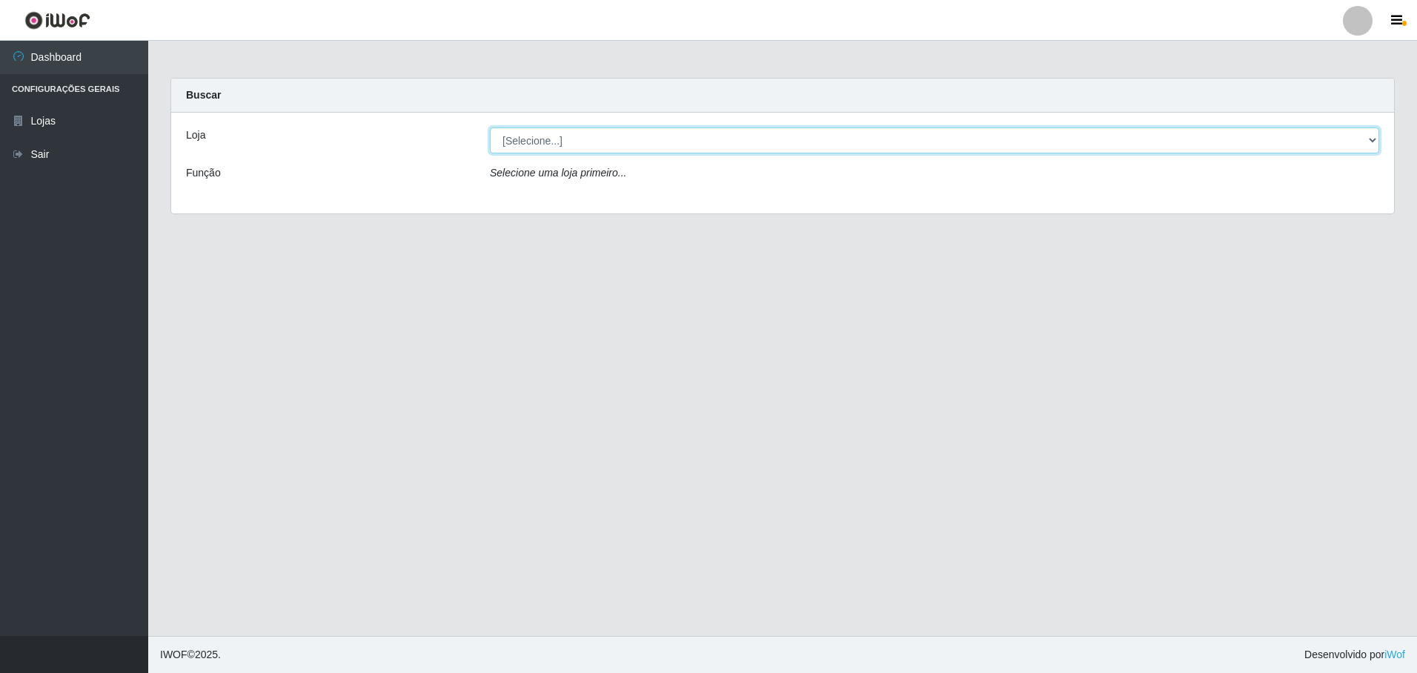
click at [568, 138] on select "[Selecione...] Extrabom - Loja 05 [GEOGRAPHIC_DATA]" at bounding box center [935, 141] width 890 height 26
select select "494"
click at [490, 128] on select "[Selecione...] Extrabom - Loja 05 [GEOGRAPHIC_DATA]" at bounding box center [935, 141] width 890 height 26
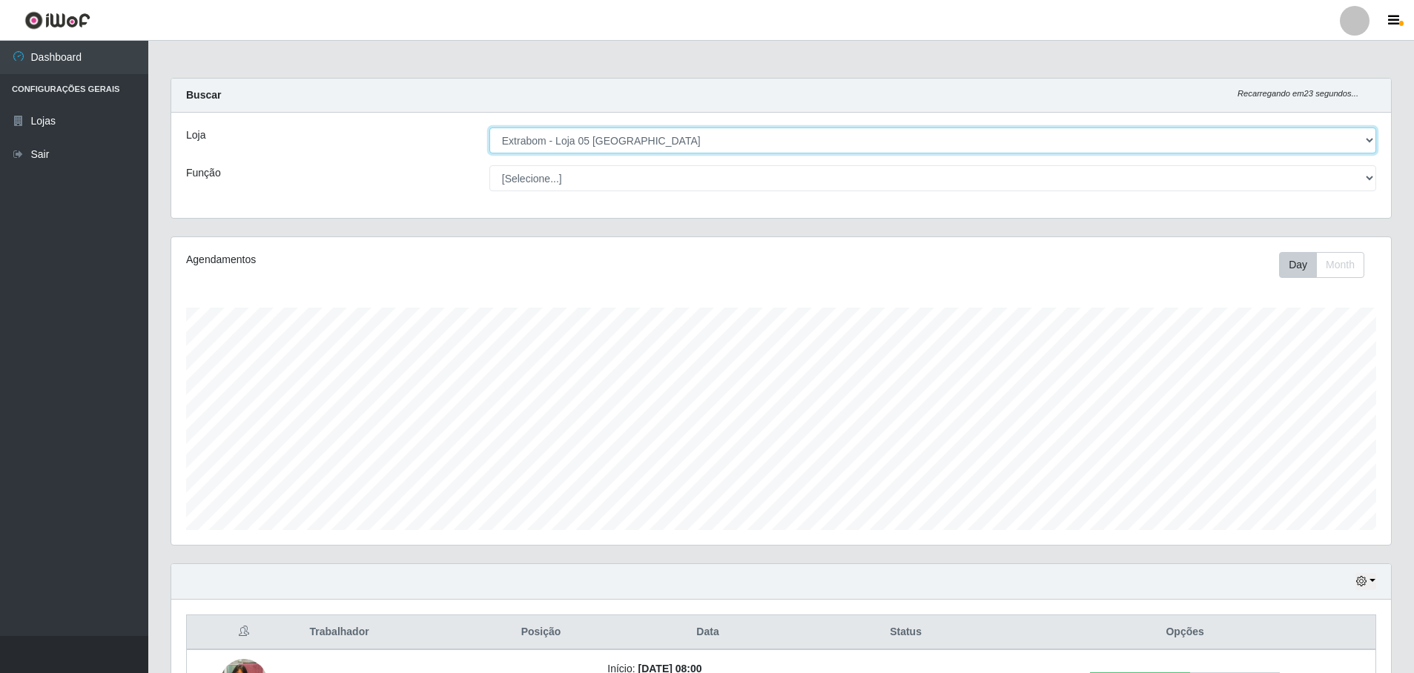
scroll to position [443, 0]
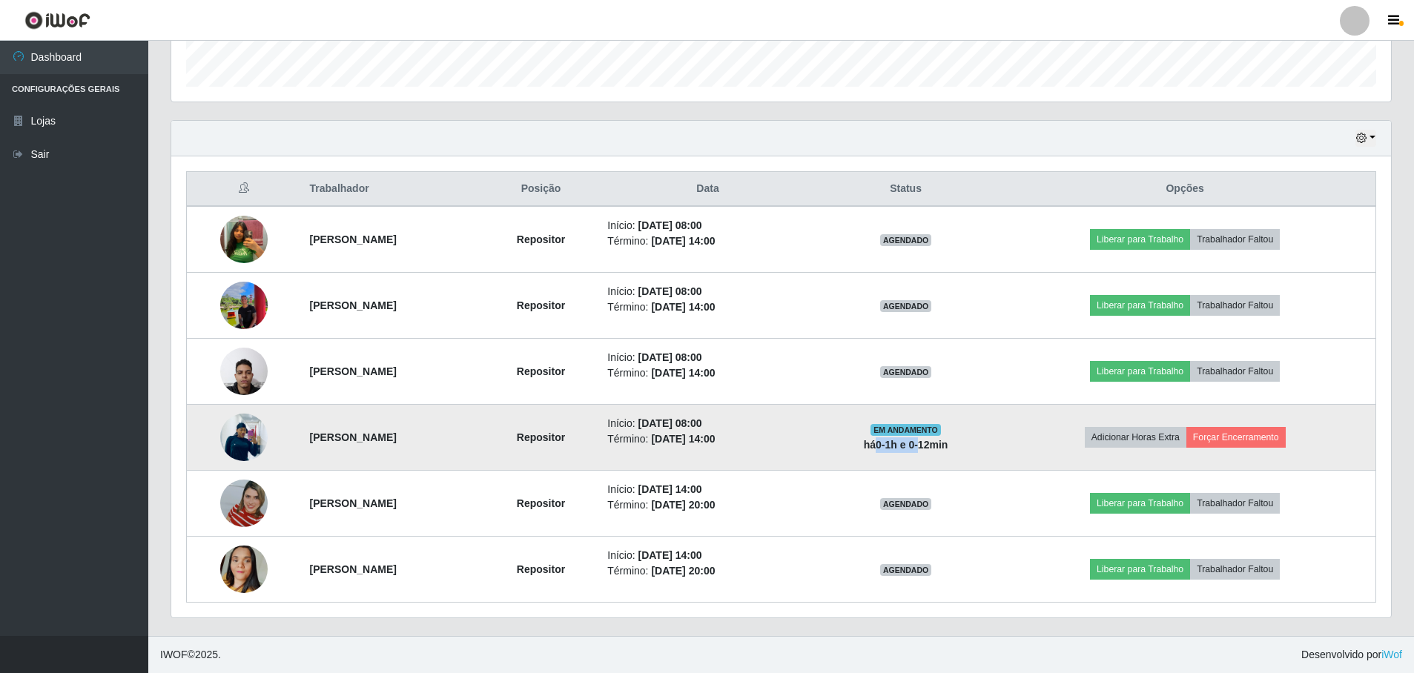
drag, startPoint x: 945, startPoint y: 452, endPoint x: 985, endPoint y: 457, distance: 39.5
click at [985, 457] on td "EM ANDAMENTO há 0-1 h e 0-12 min" at bounding box center [906, 438] width 178 height 66
drag, startPoint x: 985, startPoint y: 457, endPoint x: 983, endPoint y: 443, distance: 13.4
click at [948, 446] on strong "há 0-1 h e 0-12 min" at bounding box center [906, 445] width 85 height 12
click at [948, 443] on strong "há 0-1 h e 0-12 min" at bounding box center [906, 445] width 85 height 12
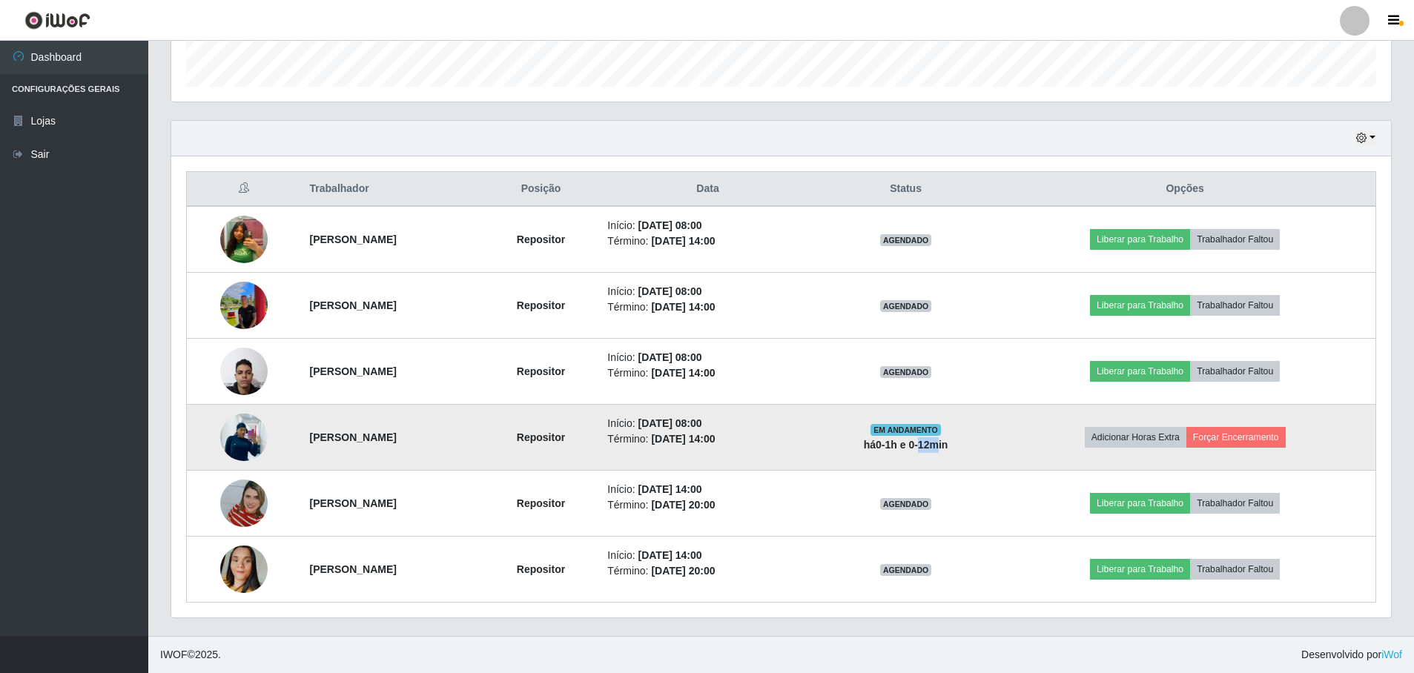
click at [948, 443] on strong "há 0-1 h e 0-12 min" at bounding box center [906, 445] width 85 height 12
click at [948, 445] on strong "há 0-1 h e 0-12 min" at bounding box center [906, 445] width 85 height 12
drag, startPoint x: 799, startPoint y: 429, endPoint x: 789, endPoint y: 432, distance: 10.8
click at [789, 432] on ul "Início: [DATE] 08:00 Término: [DATE] 14:00" at bounding box center [707, 431] width 201 height 31
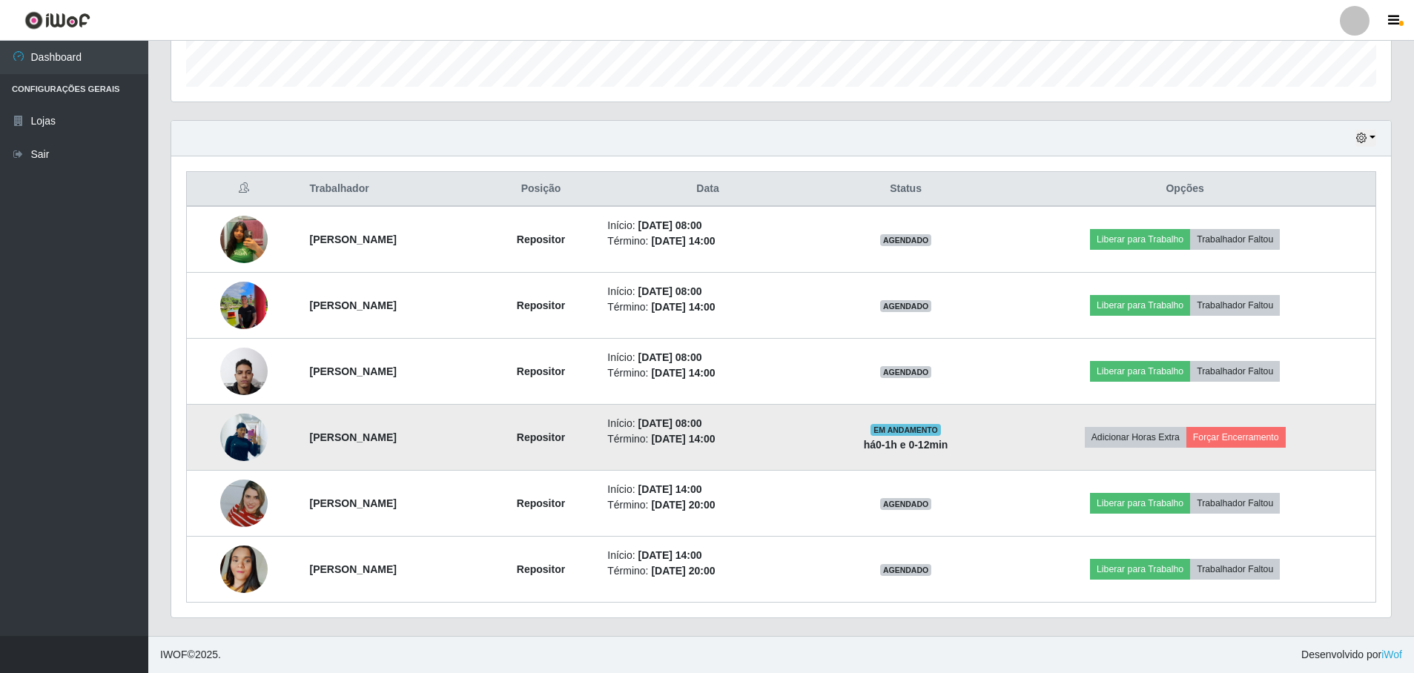
drag, startPoint x: 695, startPoint y: 436, endPoint x: 696, endPoint y: 425, distance: 11.1
click at [695, 437] on li "Término: [DATE] 14:00" at bounding box center [707, 439] width 201 height 16
click at [715, 437] on time "[DATE] 14:00" at bounding box center [683, 439] width 64 height 12
click at [715, 440] on time "[DATE] 14:00" at bounding box center [683, 439] width 64 height 12
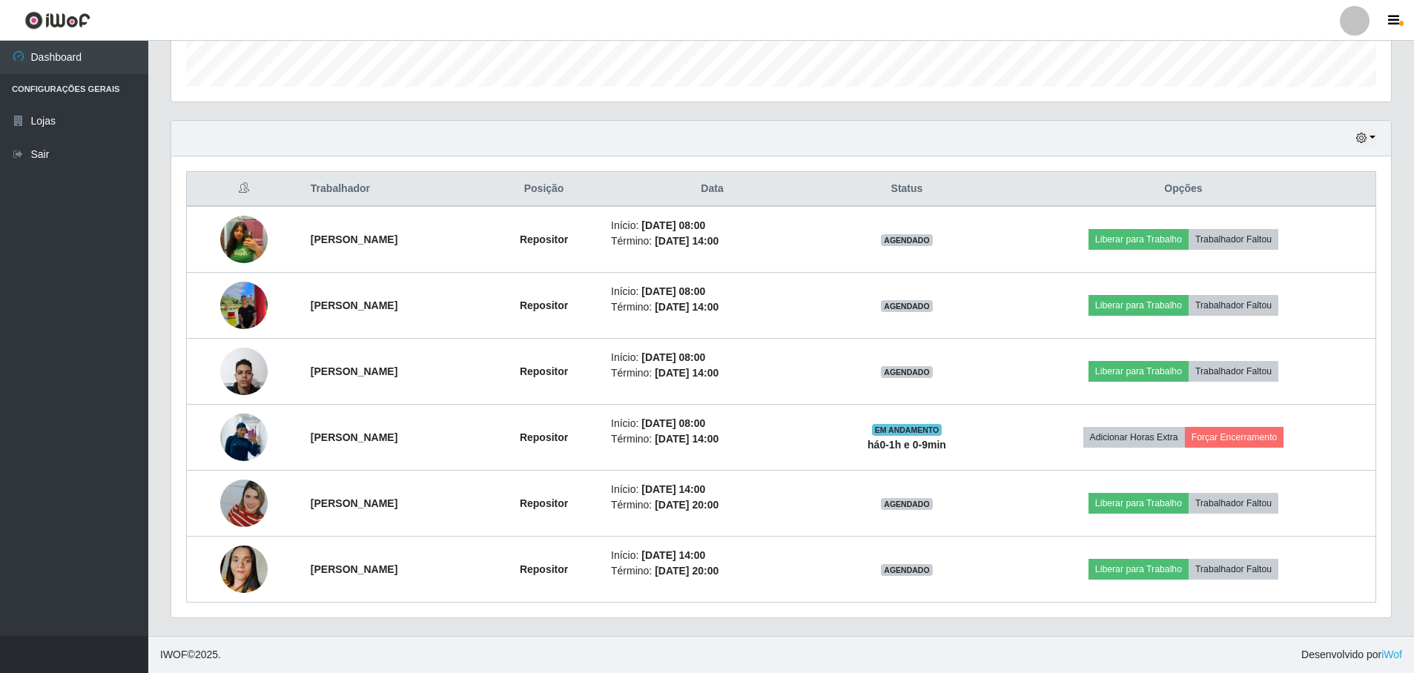
drag, startPoint x: 420, startPoint y: 620, endPoint x: 416, endPoint y: 613, distance: 7.6
click at [420, 620] on div "Hoje 1 dia 3 dias 1 Semana Não encerrados Trabalhador Posição Data Status Opçõe…" at bounding box center [780, 378] width 1243 height 516
